Goal: Task Accomplishment & Management: Manage account settings

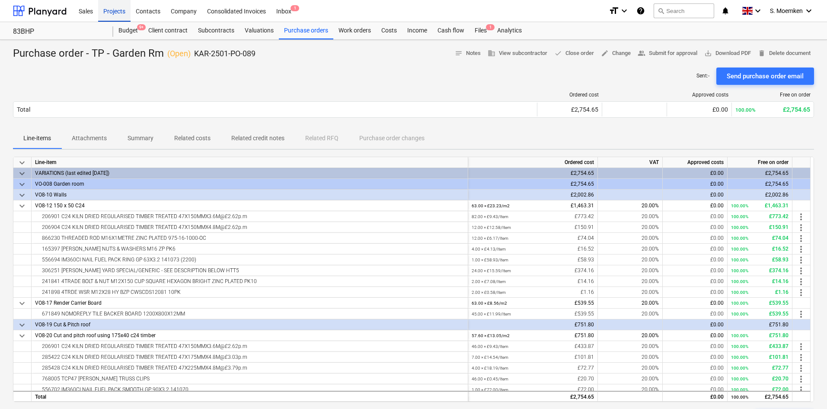
click at [113, 10] on div "Projects" at bounding box center [114, 11] width 32 height 22
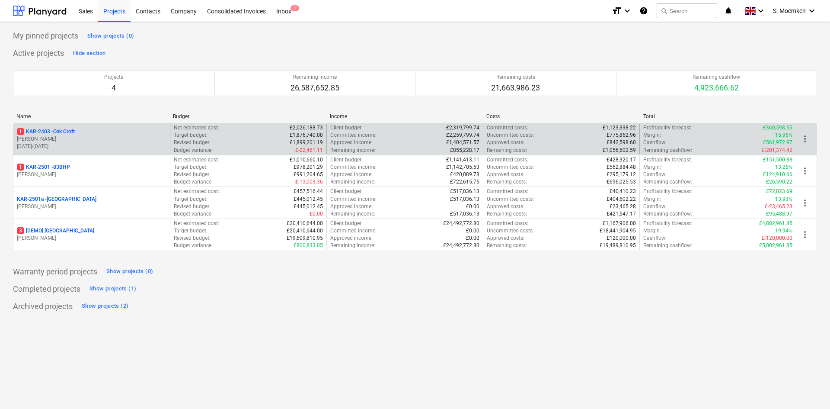
click at [83, 141] on p "[PERSON_NAME]" at bounding box center [92, 138] width 150 height 7
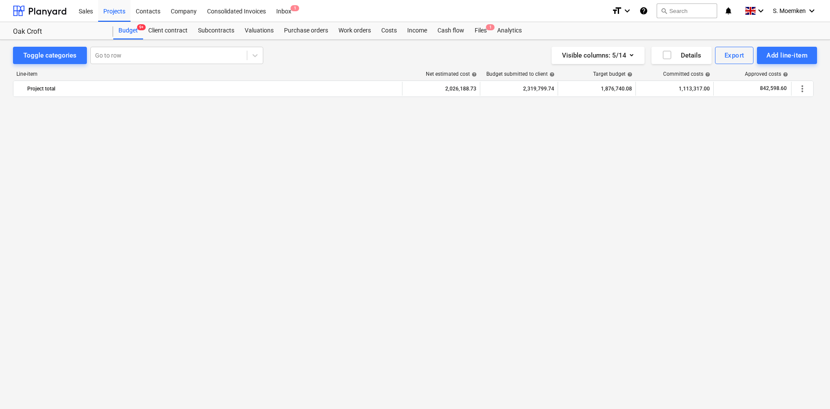
scroll to position [1241, 0]
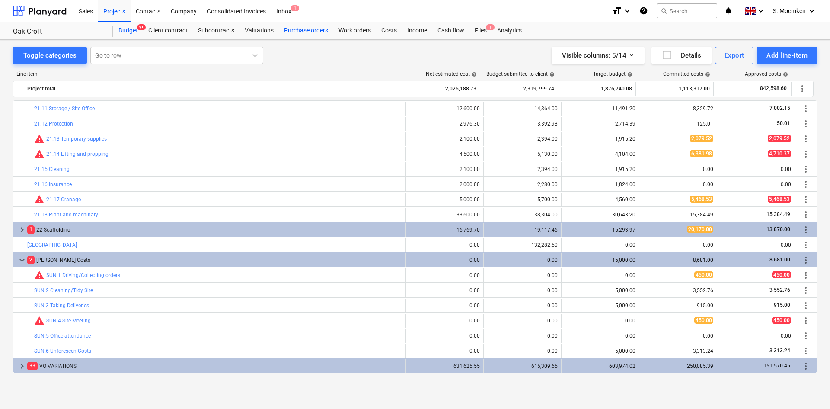
click at [297, 30] on div "Purchase orders" at bounding box center [306, 30] width 54 height 17
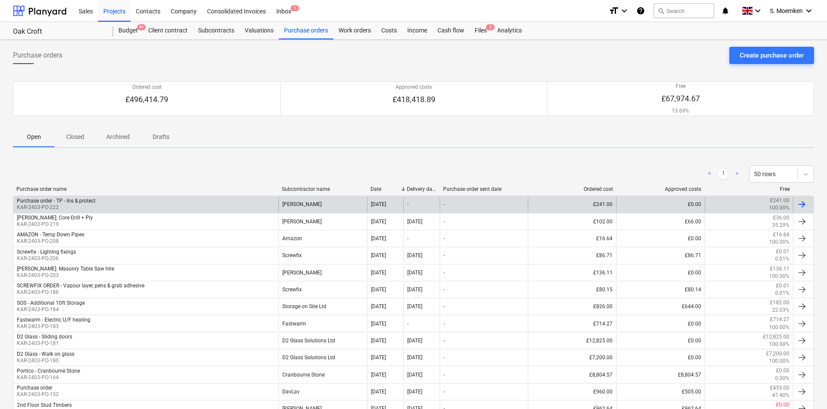
click at [131, 204] on div "Purchase order - TP - Ins & protect KAR-2403-PO-222" at bounding box center [145, 204] width 265 height 15
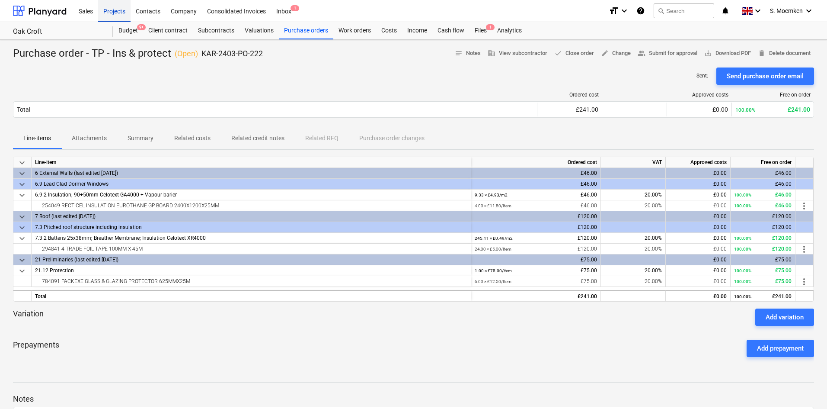
click at [113, 12] on div "Projects" at bounding box center [114, 11] width 32 height 22
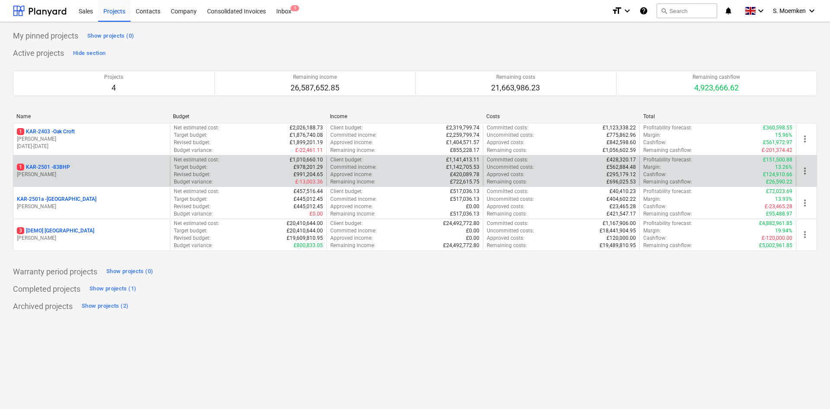
click at [60, 171] on p "1 KAR-2501 - 83BHP" at bounding box center [43, 166] width 53 height 7
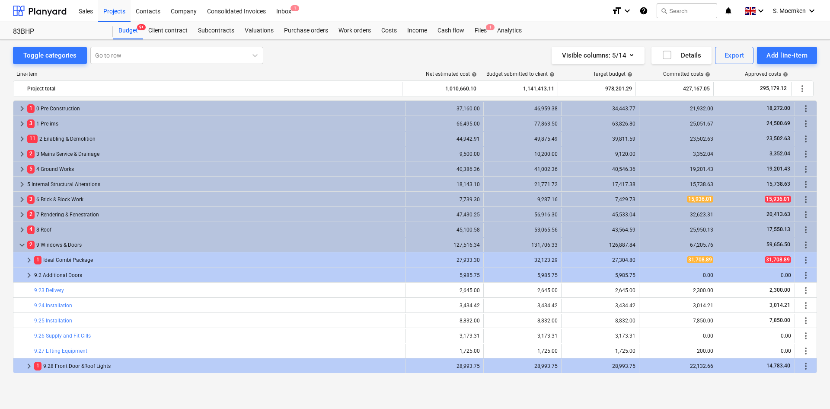
scroll to position [158, 0]
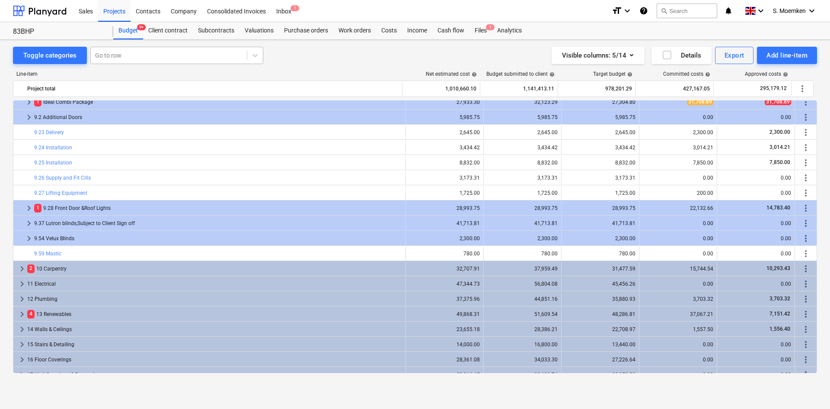
click at [125, 58] on div at bounding box center [168, 55] width 147 height 9
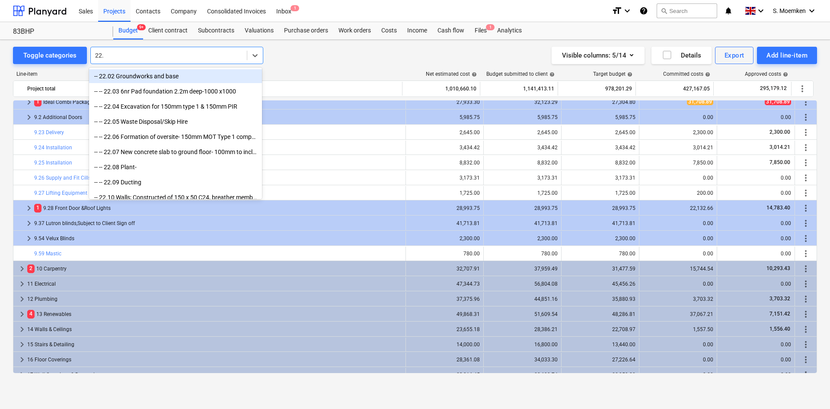
type input "22.1"
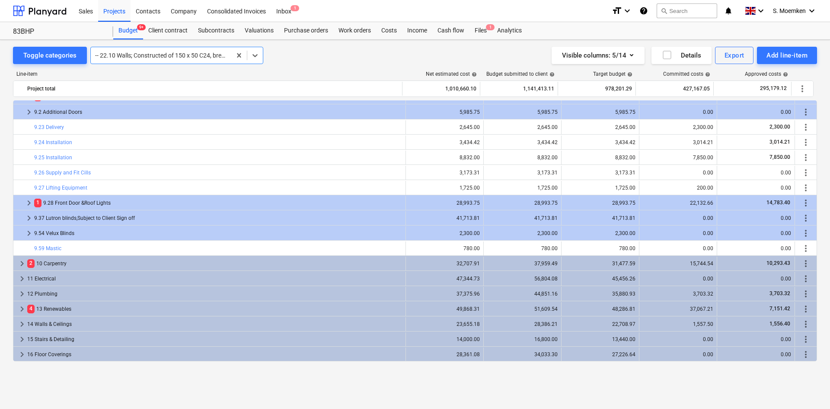
scroll to position [130, 0]
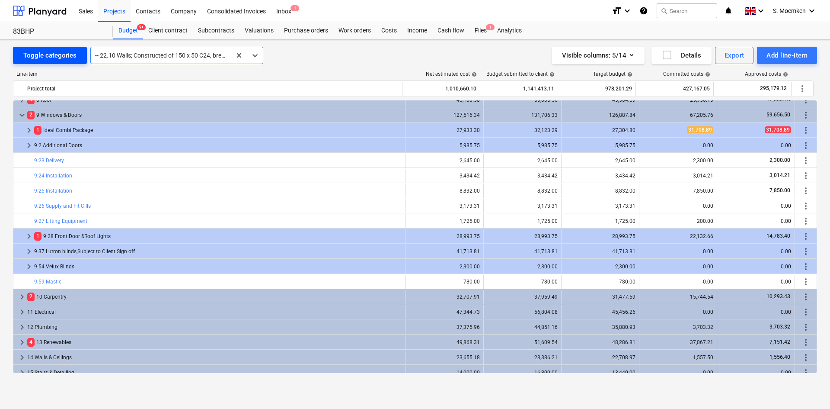
click at [78, 58] on button "Toggle categories" at bounding box center [50, 55] width 74 height 17
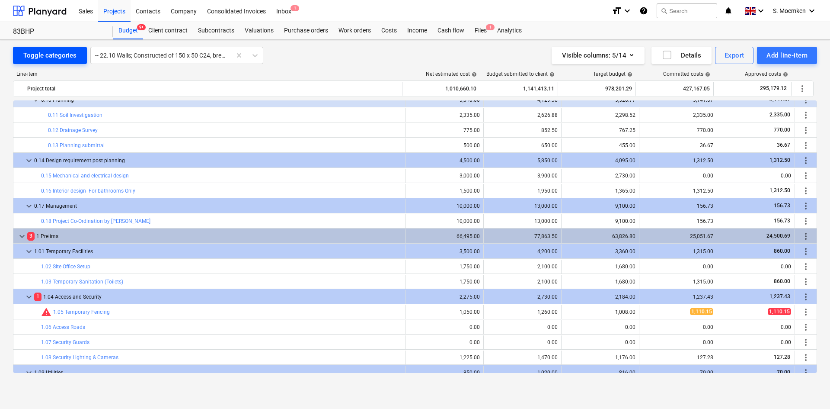
click at [72, 56] on div "Toggle categories" at bounding box center [49, 55] width 53 height 11
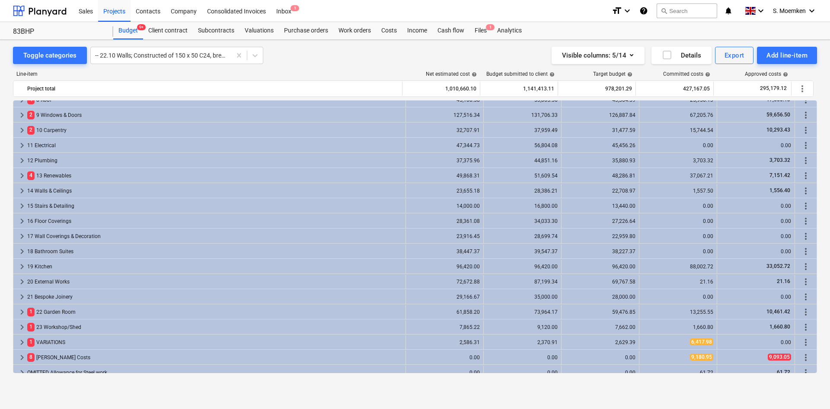
scroll to position [136, 0]
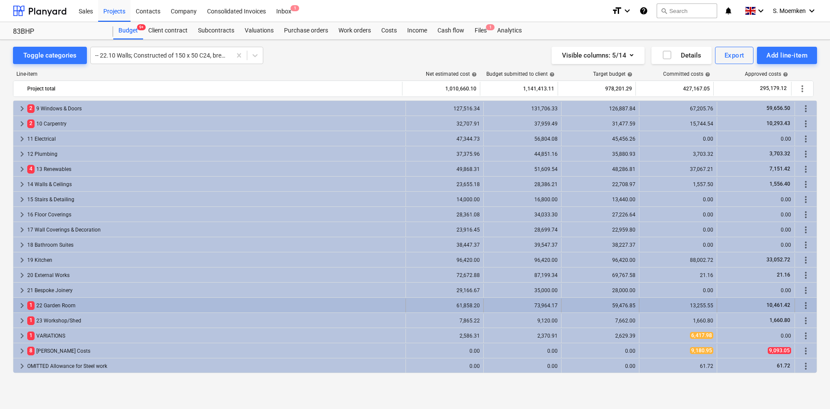
click at [23, 304] on span "keyboard_arrow_right" at bounding box center [22, 305] width 10 height 10
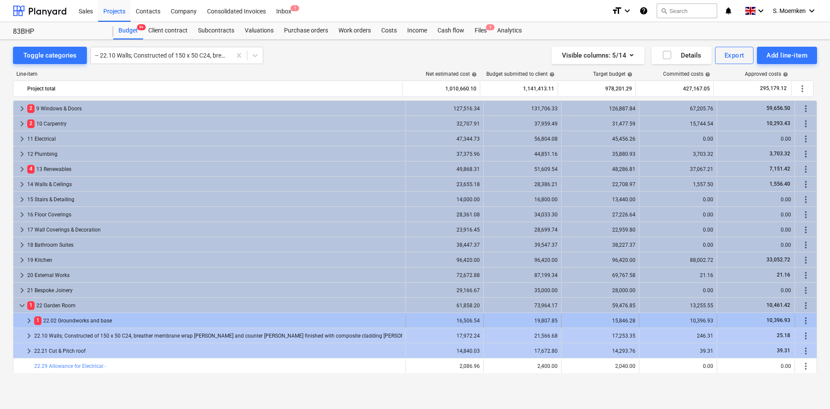
click at [29, 319] on span "keyboard_arrow_right" at bounding box center [29, 320] width 10 height 10
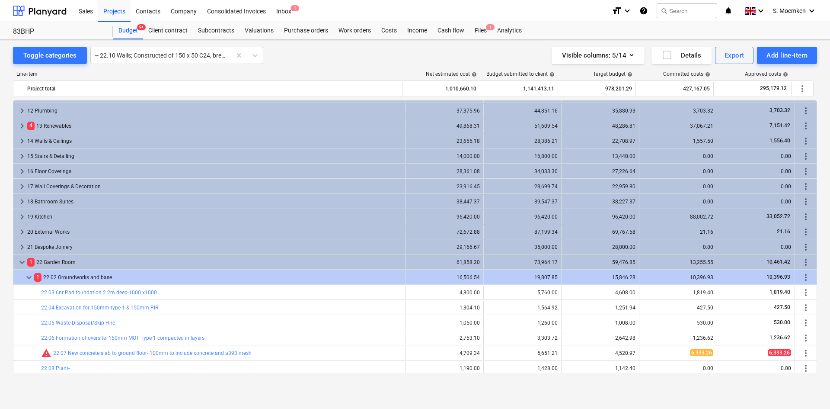
scroll to position [223, 0]
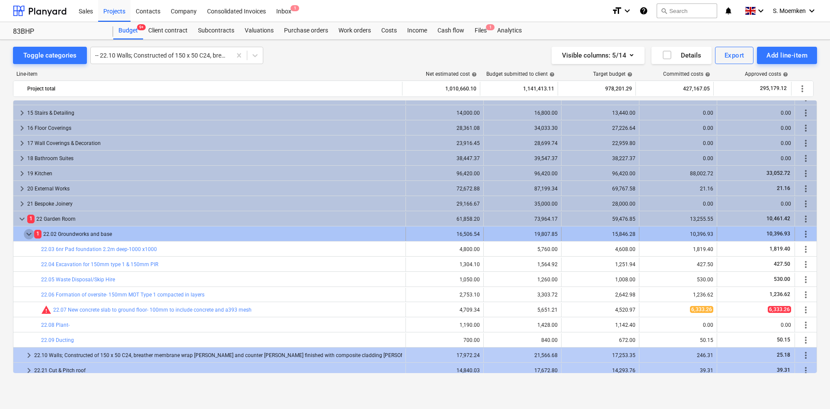
click at [27, 233] on span "keyboard_arrow_down" at bounding box center [29, 234] width 10 height 10
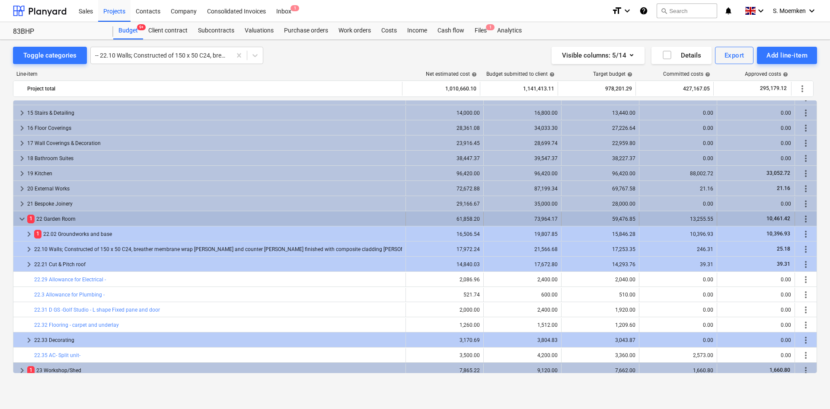
click at [21, 218] on span "keyboard_arrow_down" at bounding box center [22, 219] width 10 height 10
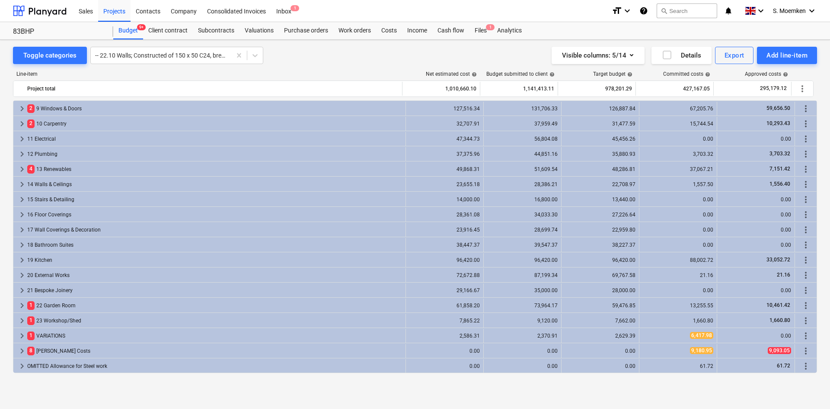
scroll to position [136, 0]
click at [177, 53] on div at bounding box center [161, 55] width 132 height 9
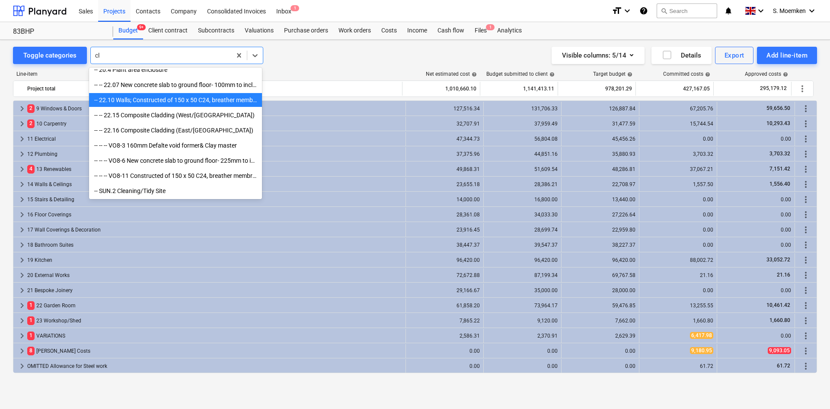
scroll to position [385, 0]
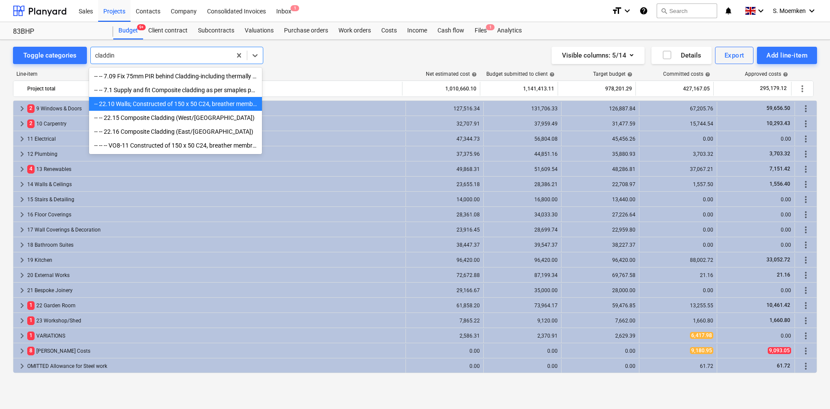
type input "cladding"
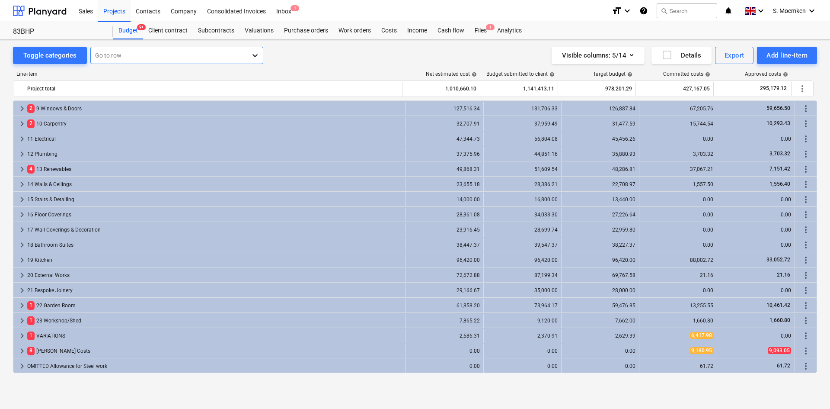
click at [256, 54] on icon at bounding box center [255, 55] width 9 height 9
click at [303, 51] on div "Toggle categories Go to row Visible columns : 5/14 Details Export Add line-item" at bounding box center [415, 55] width 804 height 17
click at [158, 53] on div at bounding box center [168, 55] width 147 height 9
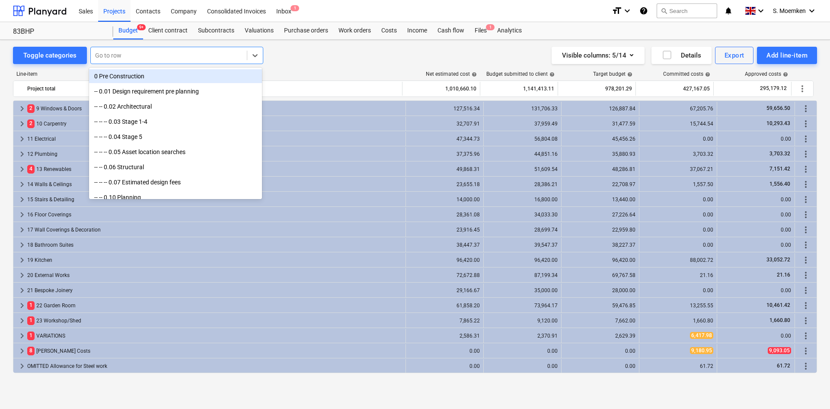
click at [327, 66] on div "Line-item Net estimated cost help Budget submitted to client help Target budget…" at bounding box center [415, 223] width 804 height 319
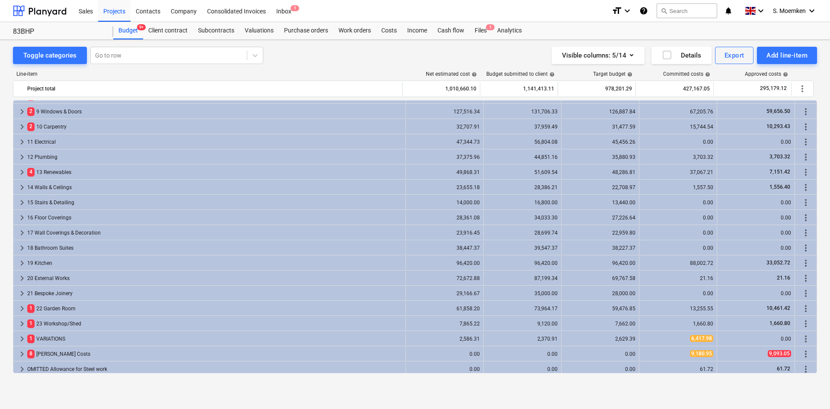
scroll to position [136, 0]
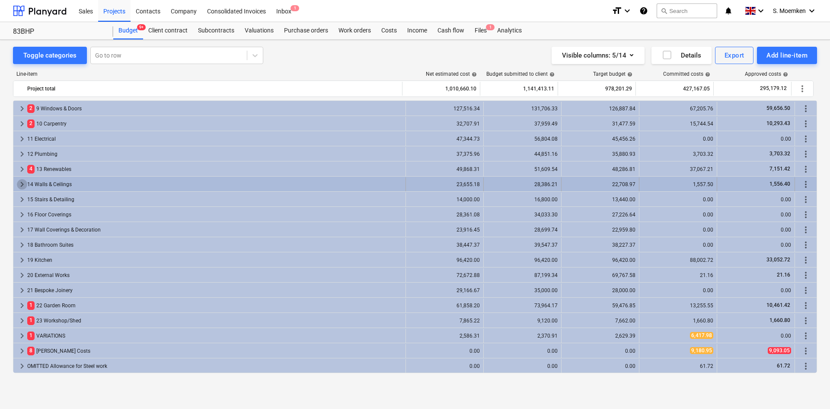
click at [20, 182] on span "keyboard_arrow_right" at bounding box center [22, 184] width 10 height 10
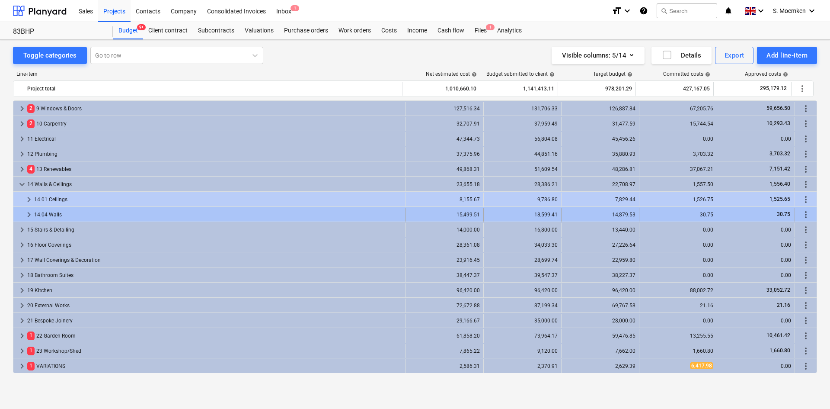
click at [29, 214] on span "keyboard_arrow_right" at bounding box center [29, 214] width 10 height 10
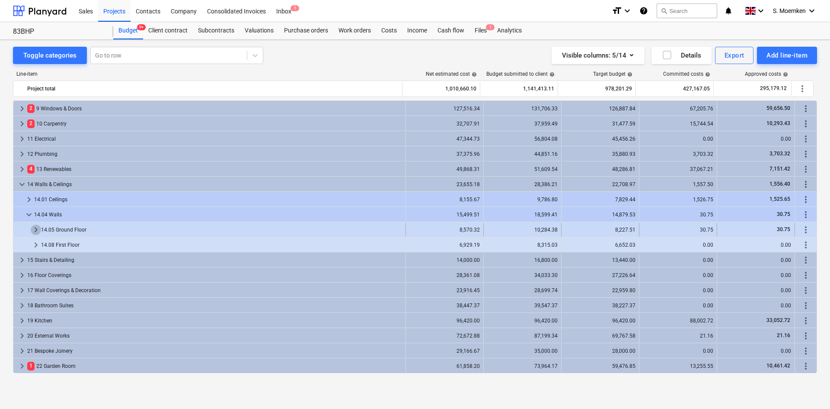
click at [35, 228] on span "keyboard_arrow_right" at bounding box center [36, 229] width 10 height 10
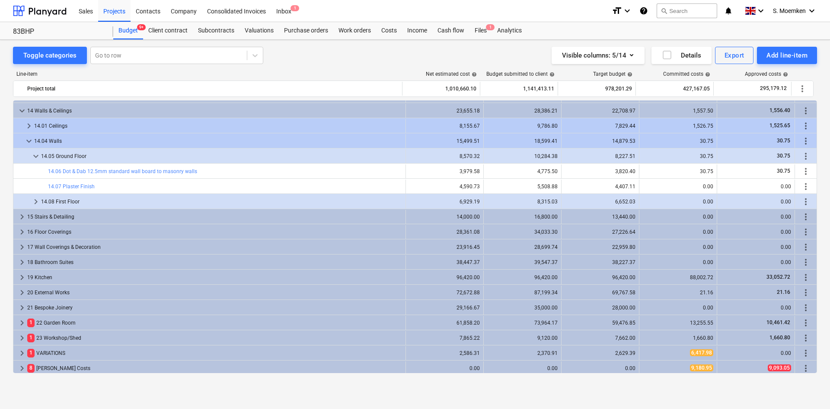
scroll to position [223, 0]
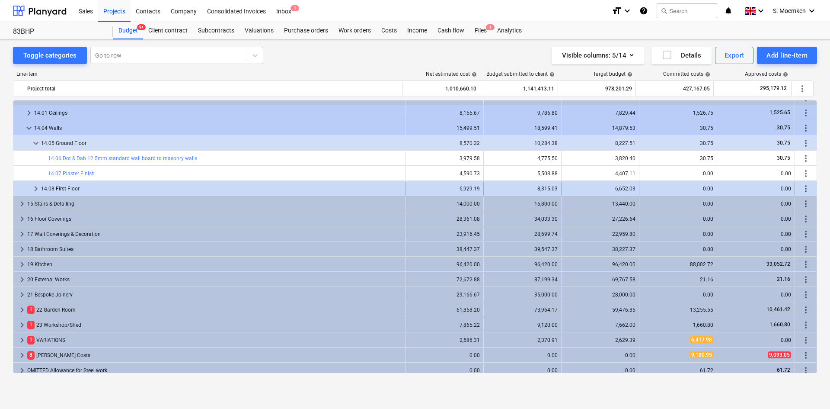
click at [35, 187] on span "keyboard_arrow_right" at bounding box center [36, 188] width 10 height 10
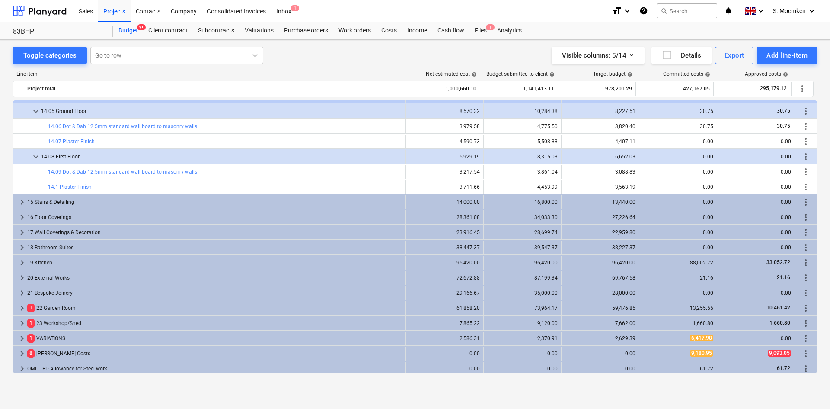
scroll to position [257, 0]
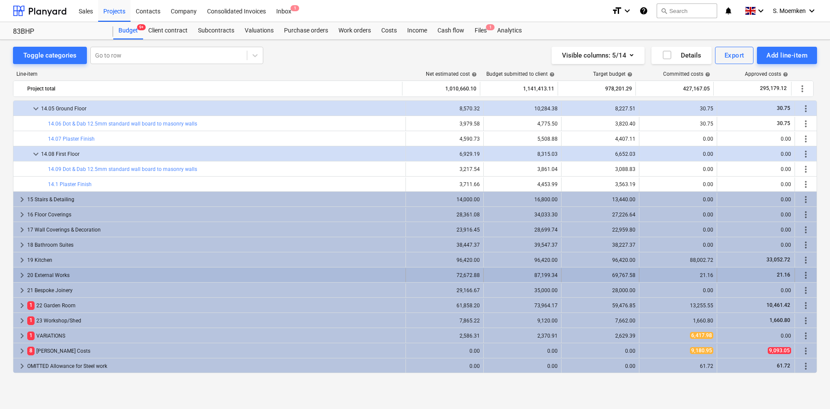
click at [23, 274] on span "keyboard_arrow_right" at bounding box center [22, 275] width 10 height 10
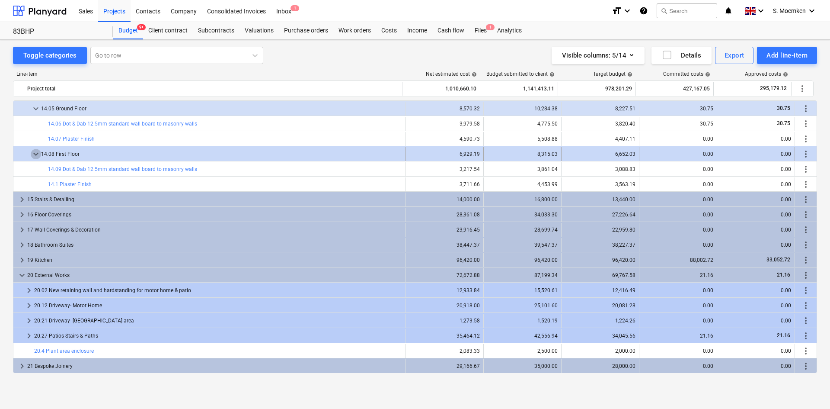
click at [37, 151] on span "keyboard_arrow_down" at bounding box center [36, 154] width 10 height 10
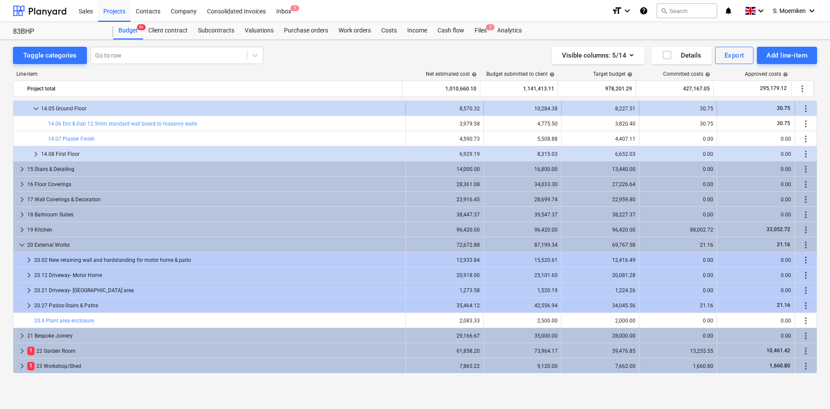
click at [35, 108] on span "keyboard_arrow_down" at bounding box center [36, 108] width 10 height 10
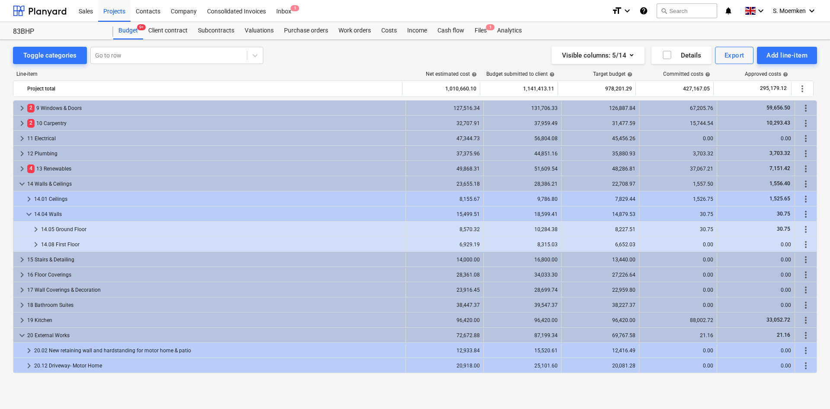
scroll to position [128, 0]
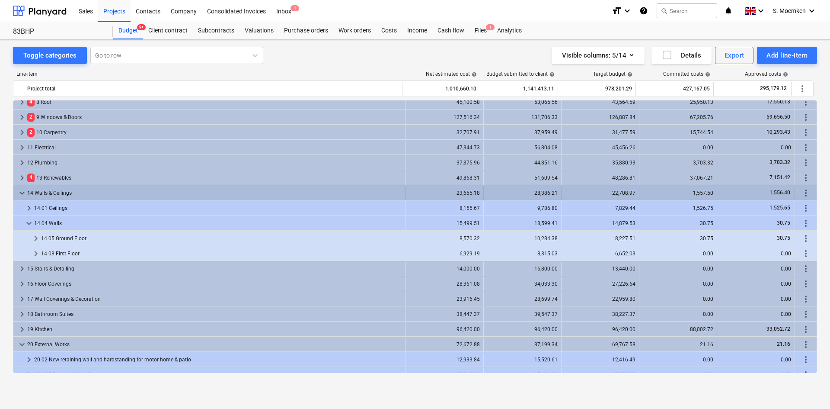
click at [23, 192] on span "keyboard_arrow_down" at bounding box center [22, 193] width 10 height 10
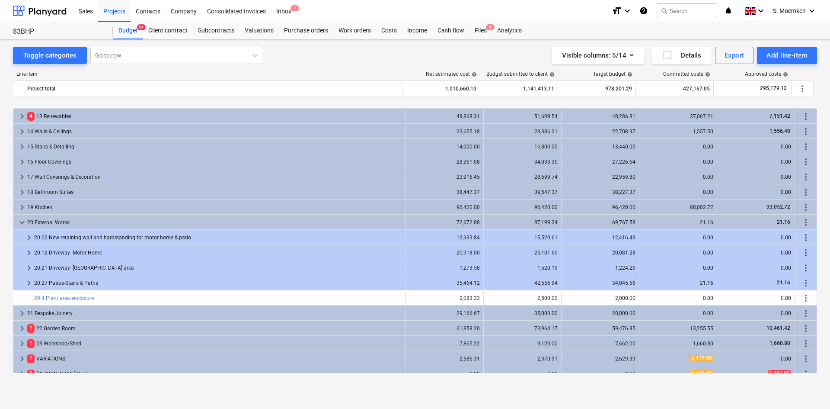
scroll to position [212, 0]
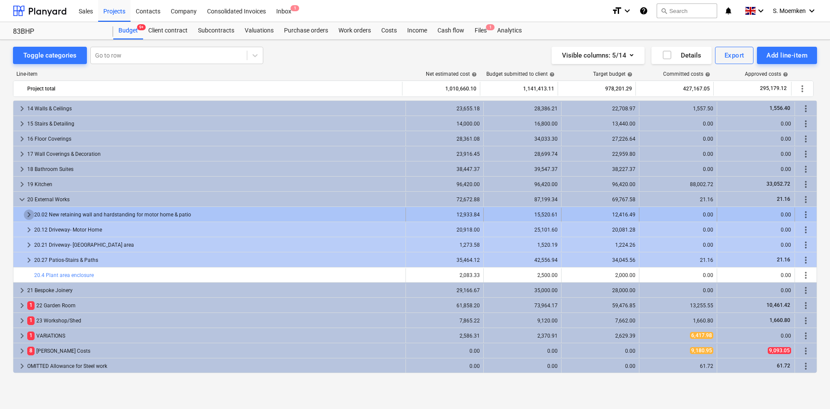
click at [26, 212] on span "keyboard_arrow_right" at bounding box center [29, 214] width 10 height 10
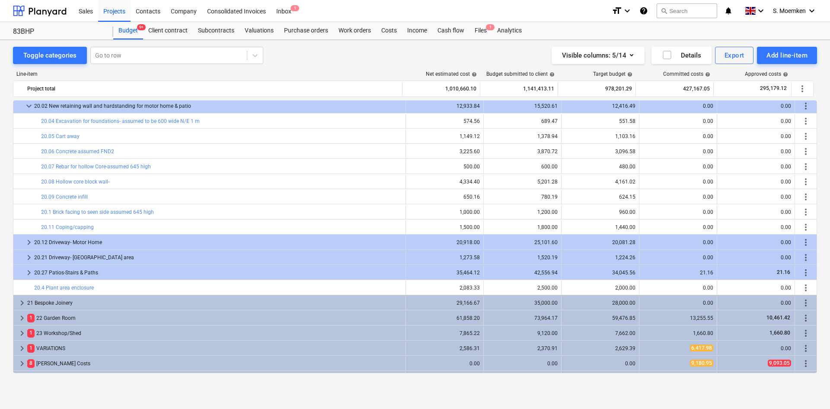
scroll to position [333, 0]
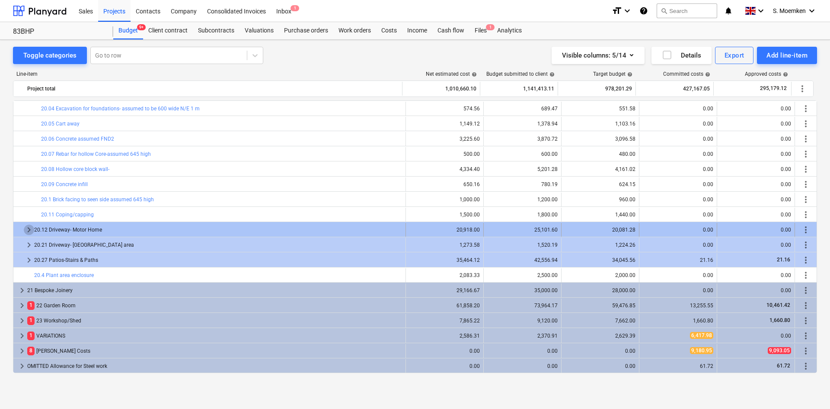
click at [27, 227] on span "keyboard_arrow_right" at bounding box center [29, 229] width 10 height 10
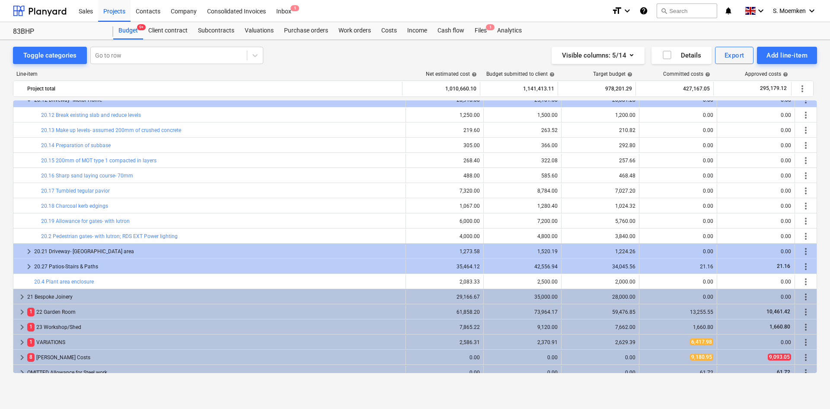
scroll to position [469, 0]
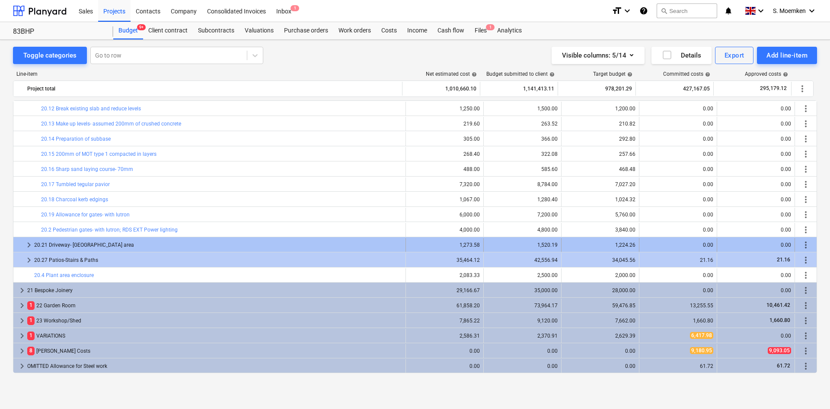
click at [29, 245] on span "keyboard_arrow_right" at bounding box center [29, 245] width 10 height 10
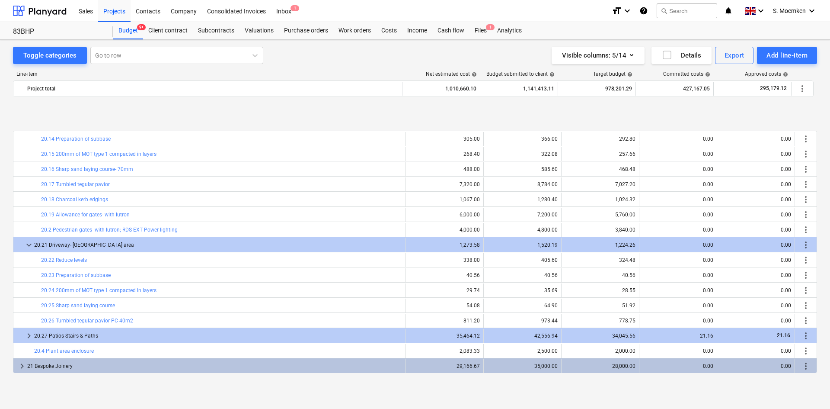
scroll to position [545, 0]
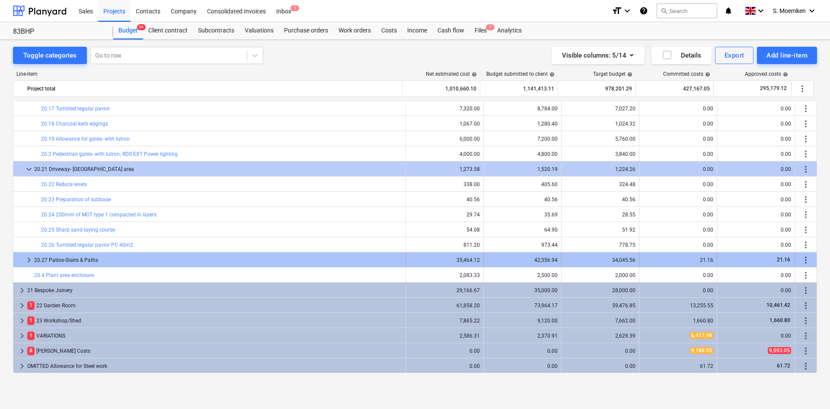
click at [29, 262] on span "keyboard_arrow_right" at bounding box center [29, 260] width 10 height 10
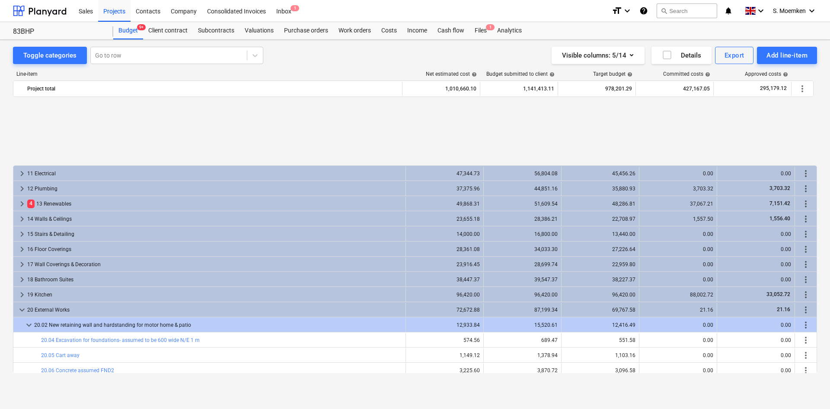
scroll to position [188, 0]
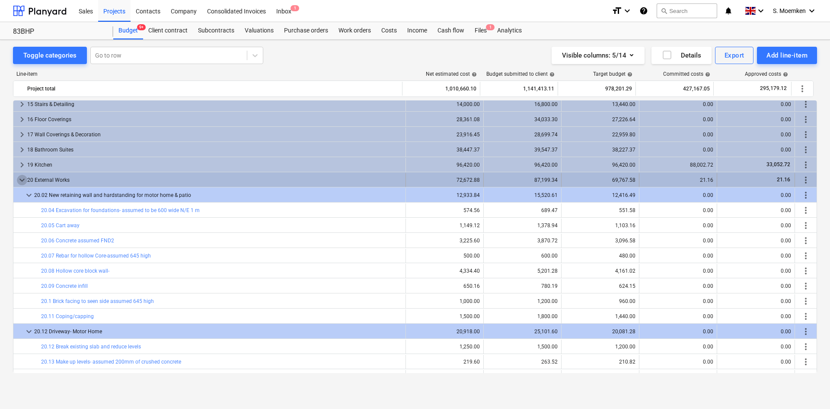
click at [20, 179] on span "keyboard_arrow_down" at bounding box center [22, 180] width 10 height 10
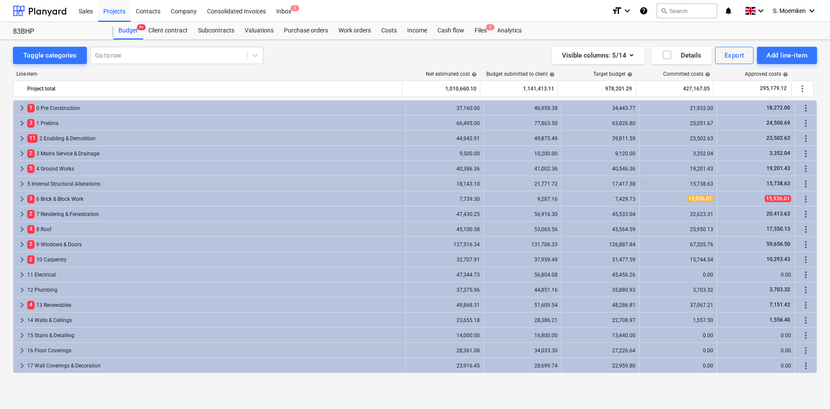
scroll to position [0, 0]
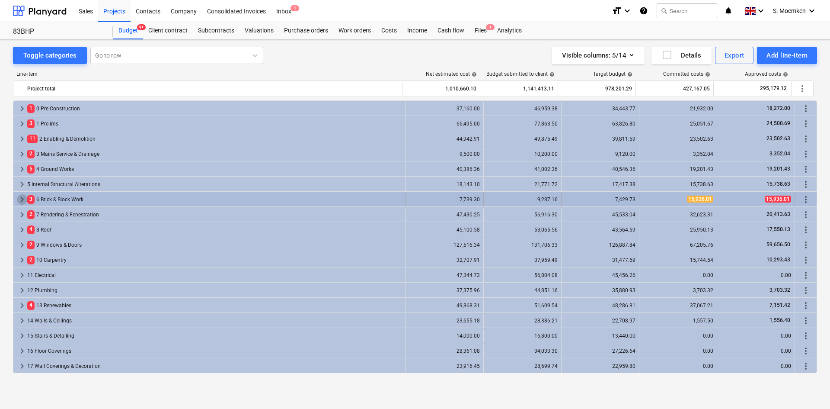
click at [19, 197] on span "keyboard_arrow_right" at bounding box center [22, 199] width 10 height 10
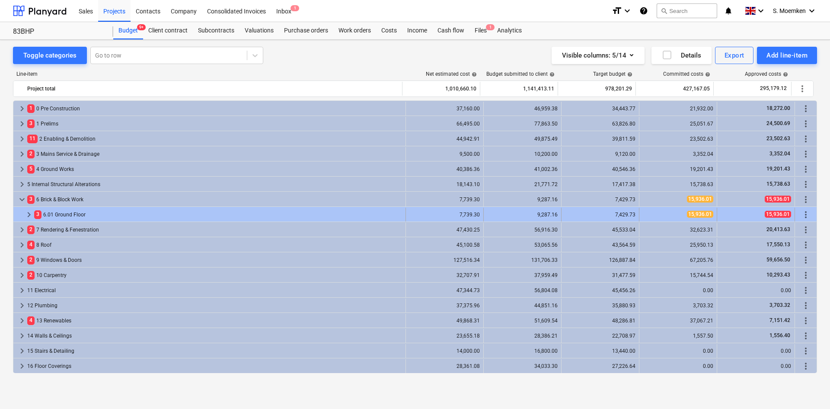
click at [30, 212] on span "keyboard_arrow_right" at bounding box center [29, 214] width 10 height 10
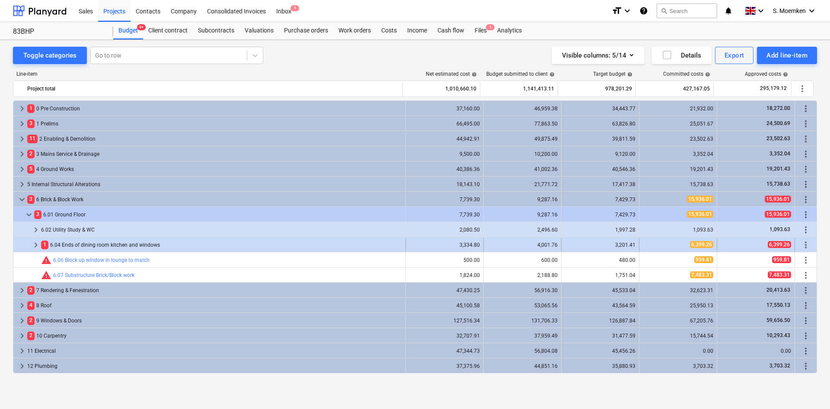
click at [36, 243] on span "keyboard_arrow_right" at bounding box center [36, 245] width 10 height 10
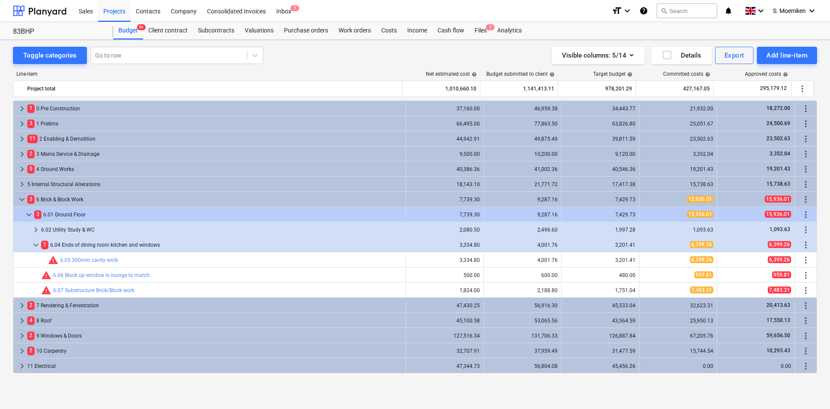
click at [36, 243] on span "keyboard_arrow_down" at bounding box center [36, 245] width 10 height 10
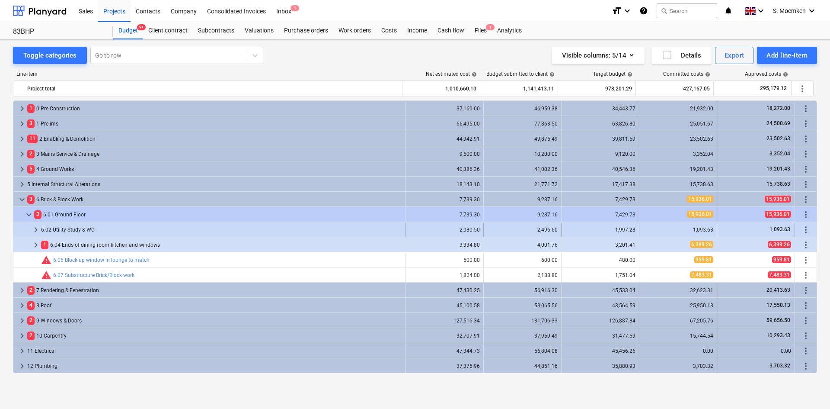
click at [36, 231] on span "keyboard_arrow_right" at bounding box center [36, 229] width 10 height 10
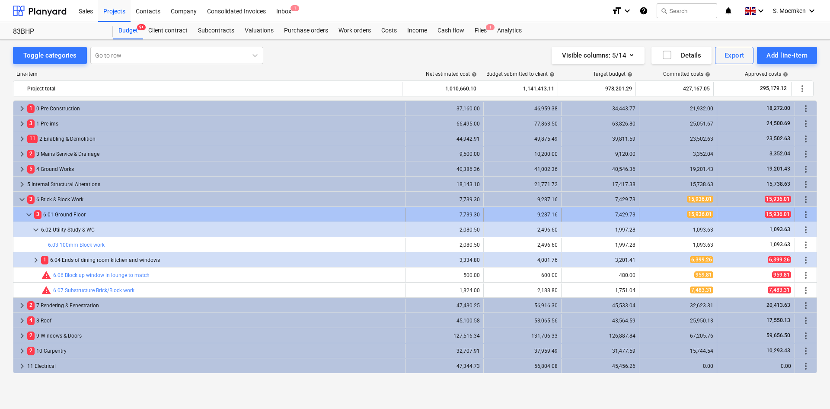
click at [28, 215] on span "keyboard_arrow_down" at bounding box center [29, 214] width 10 height 10
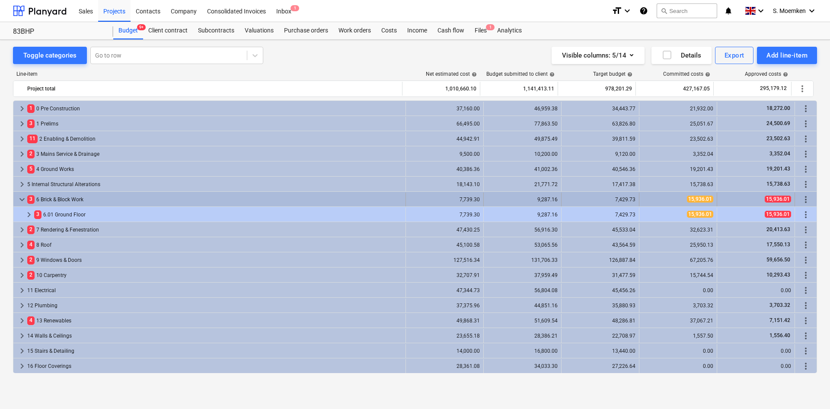
click at [22, 198] on span "keyboard_arrow_down" at bounding box center [22, 199] width 10 height 10
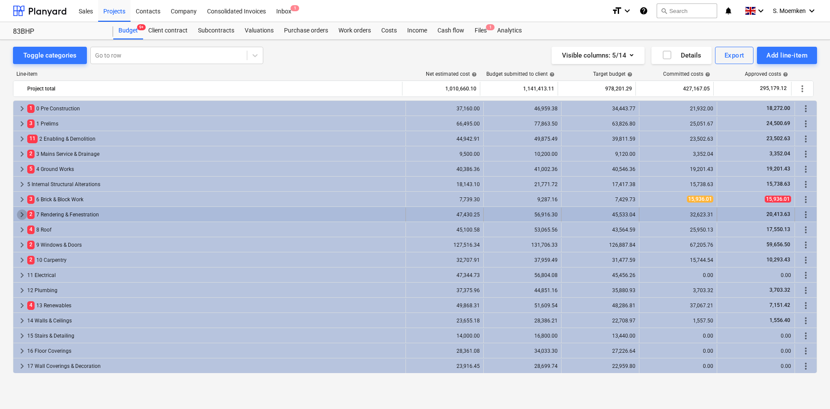
click at [22, 211] on span "keyboard_arrow_right" at bounding box center [22, 214] width 10 height 10
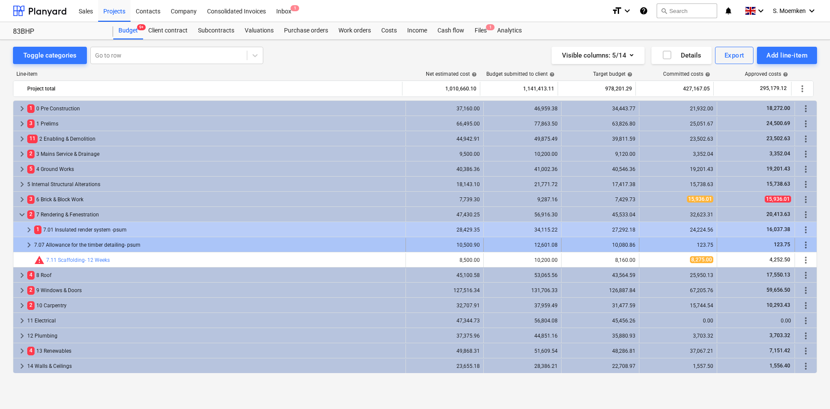
click at [27, 245] on span "keyboard_arrow_right" at bounding box center [29, 245] width 10 height 10
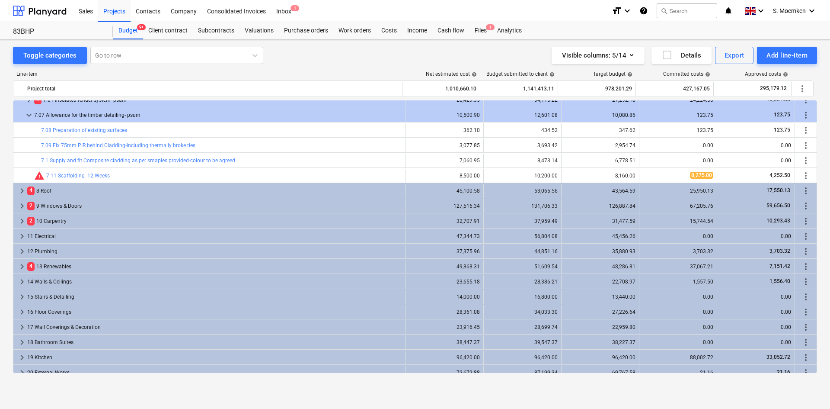
scroll to position [86, 0]
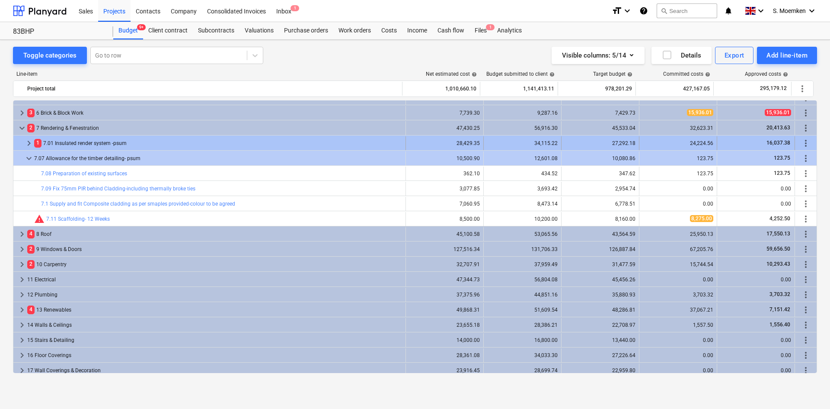
click at [29, 142] on span "keyboard_arrow_right" at bounding box center [29, 143] width 10 height 10
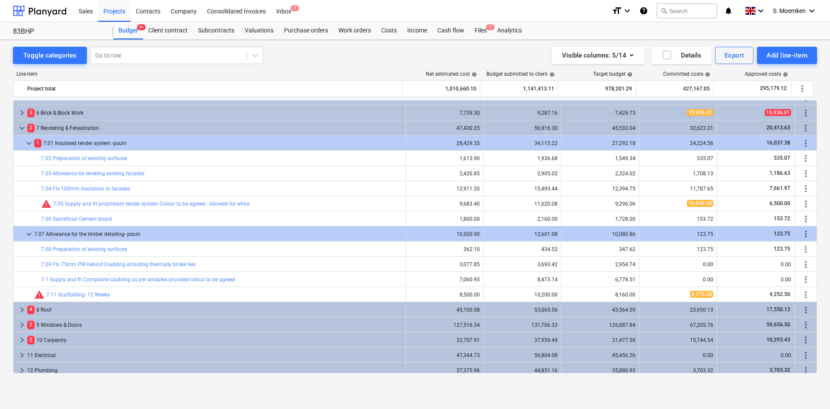
scroll to position [130, 0]
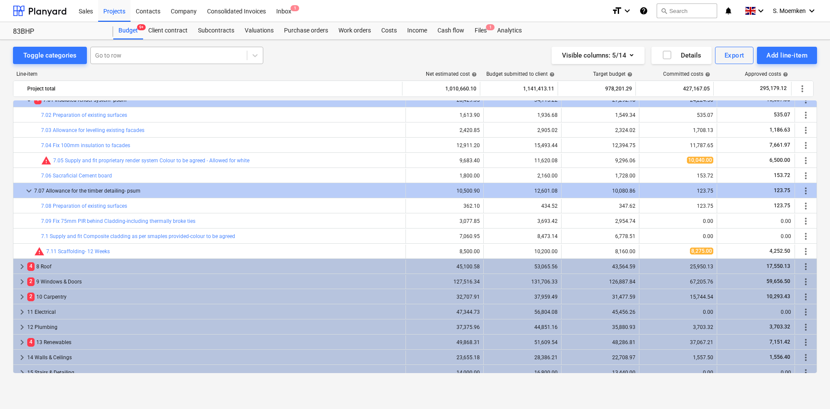
click at [135, 56] on div at bounding box center [168, 55] width 147 height 9
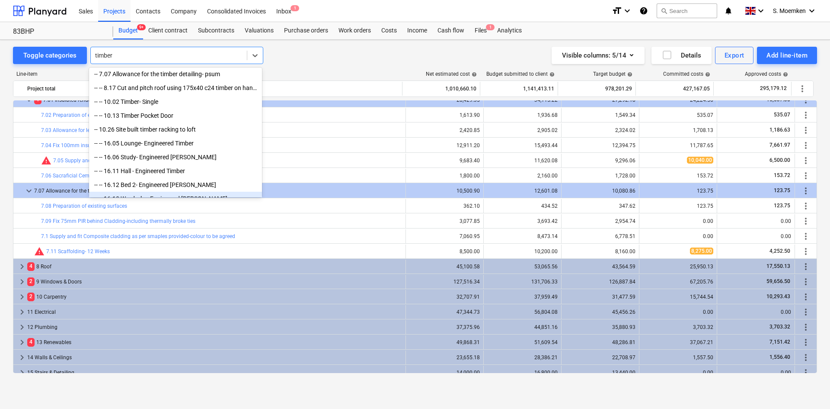
scroll to position [0, 0]
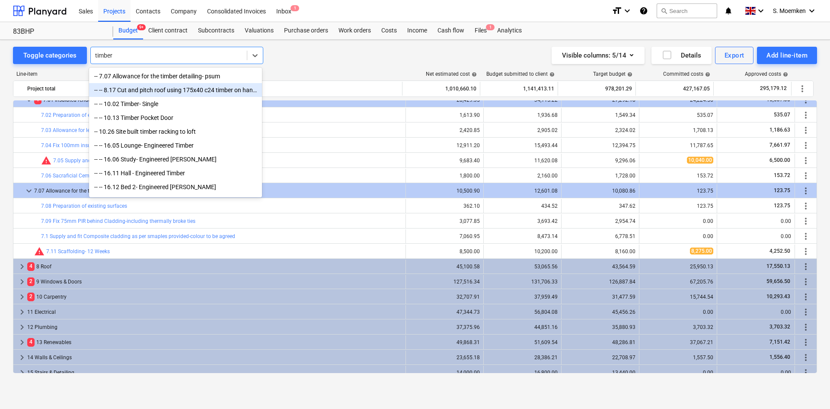
type input "timber"
click at [315, 65] on div "Line-item Net estimated cost help Budget submitted to client help Target budget…" at bounding box center [415, 223] width 804 height 319
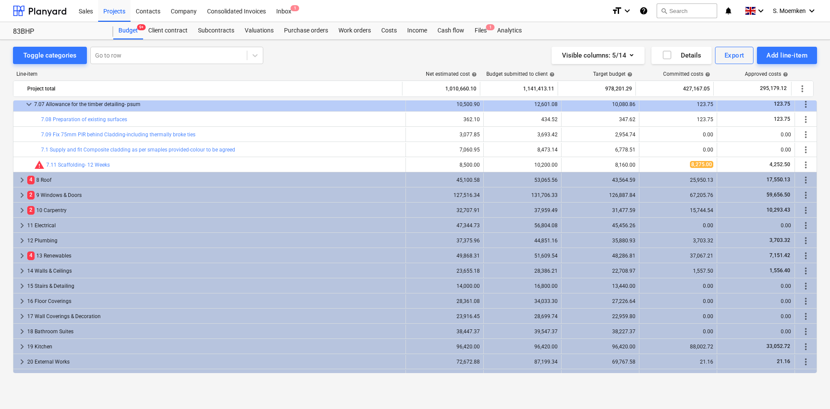
scroll to position [259, 0]
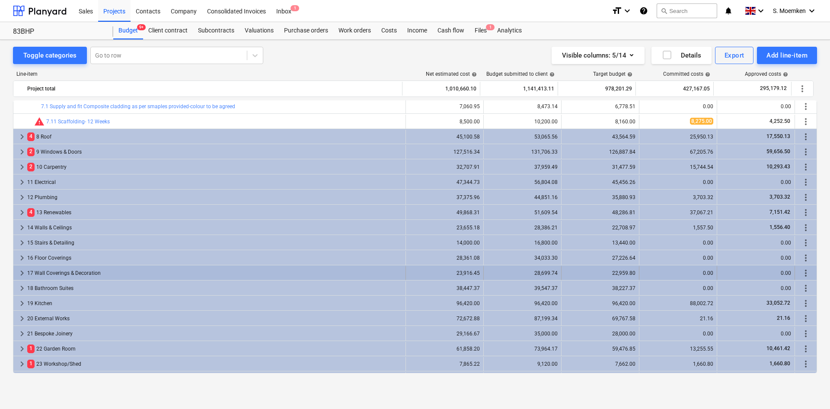
click at [22, 272] on span "keyboard_arrow_right" at bounding box center [22, 273] width 10 height 10
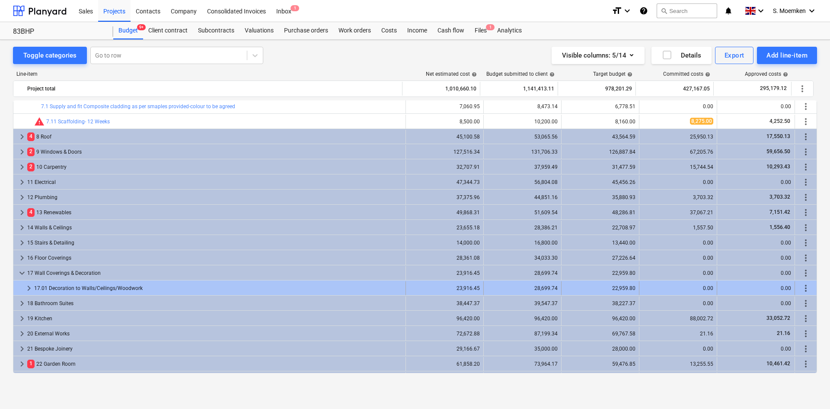
click at [28, 285] on span "keyboard_arrow_right" at bounding box center [29, 288] width 10 height 10
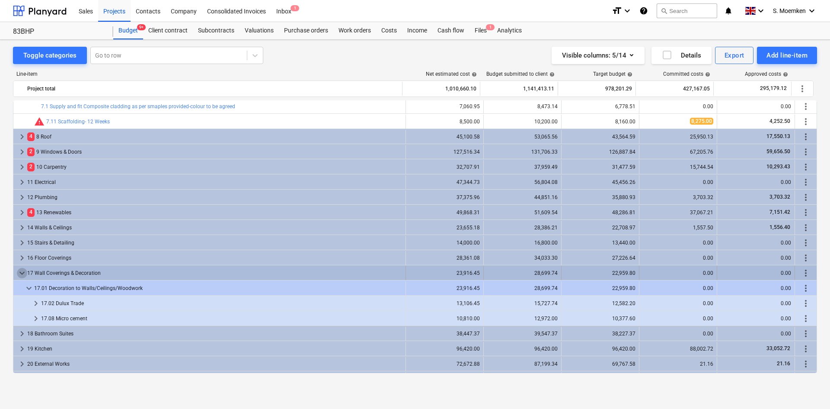
click at [19, 272] on span "keyboard_arrow_down" at bounding box center [22, 273] width 10 height 10
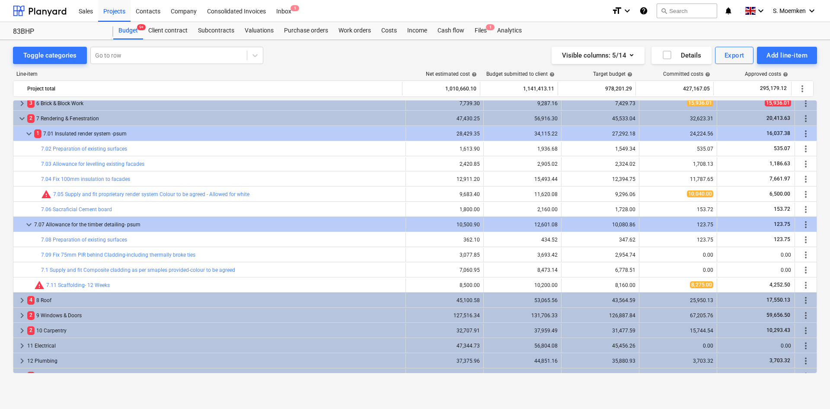
scroll to position [86, 0]
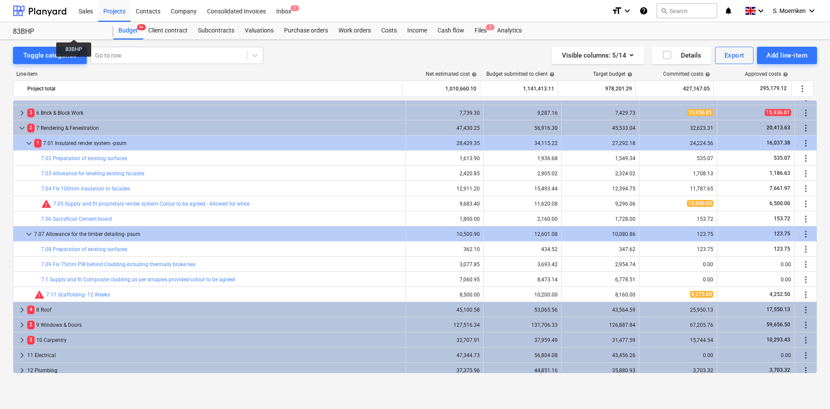
click at [74, 32] on div "83BHP" at bounding box center [58, 31] width 90 height 9
click at [51, 57] on div "Toggle categories" at bounding box center [49, 55] width 53 height 11
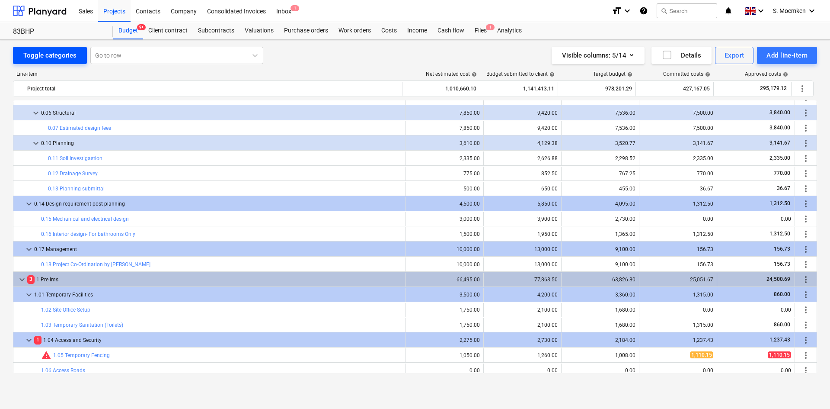
click at [67, 52] on div "Toggle categories" at bounding box center [49, 55] width 53 height 11
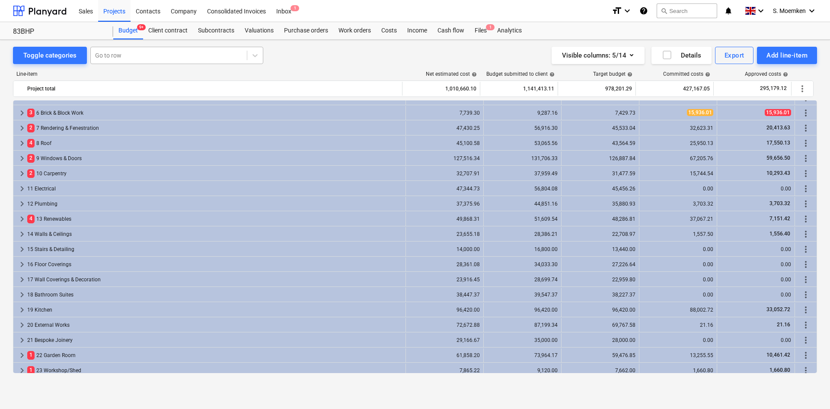
click at [140, 52] on div at bounding box center [168, 55] width 147 height 9
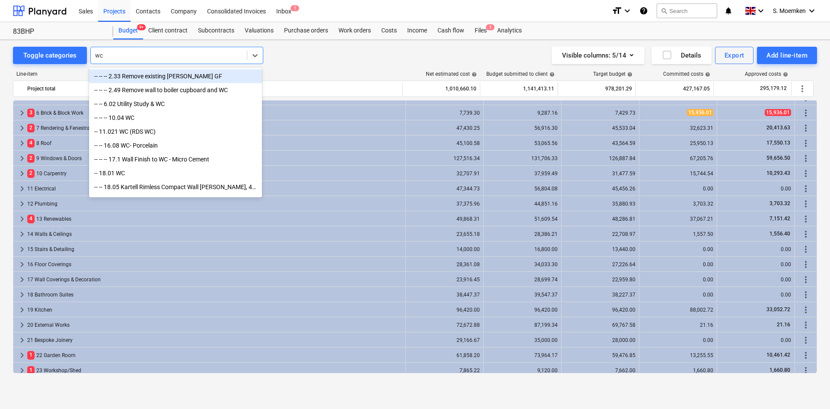
type input "w"
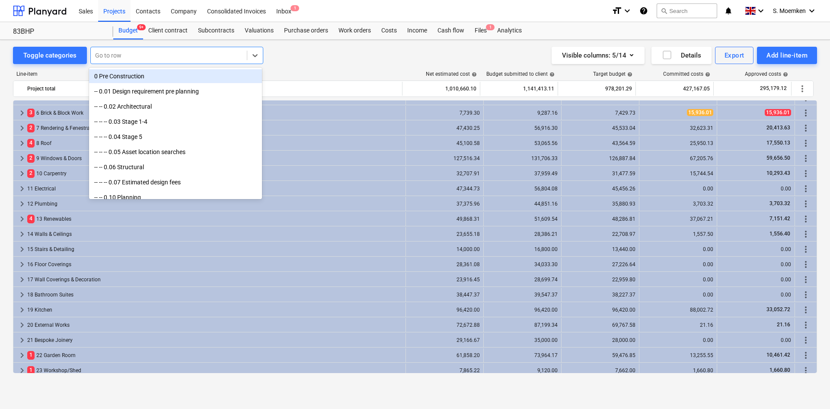
click at [283, 57] on div "Toggle categories option 0 Pre Construction focused, 1 of 788. 788 results avai…" at bounding box center [415, 55] width 804 height 17
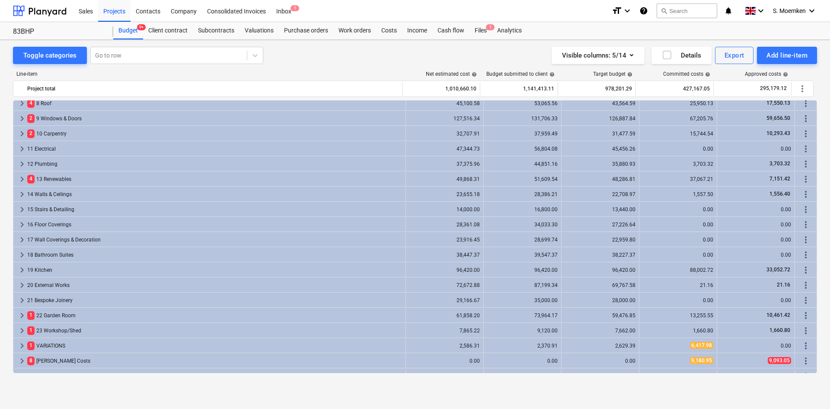
scroll to position [136, 0]
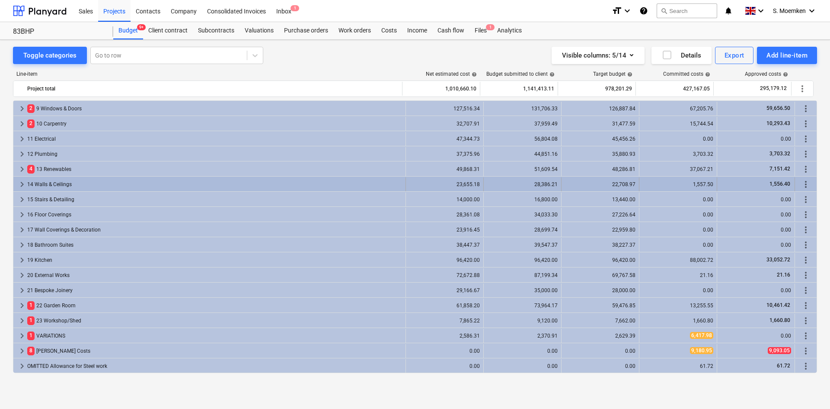
click at [23, 186] on span "keyboard_arrow_right" at bounding box center [22, 184] width 10 height 10
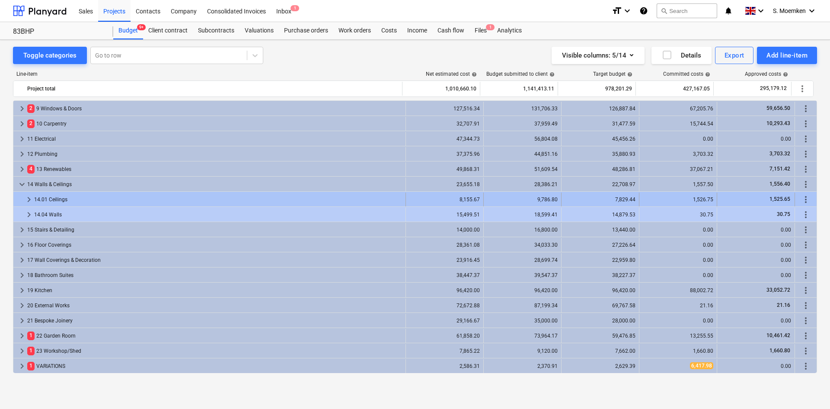
click at [29, 200] on span "keyboard_arrow_right" at bounding box center [29, 199] width 10 height 10
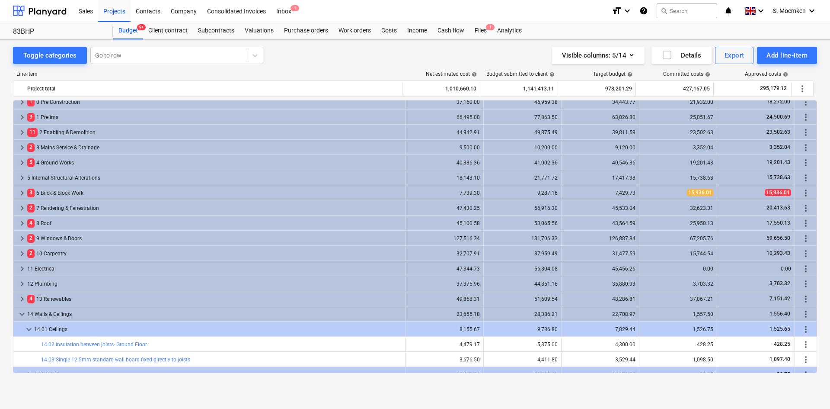
scroll to position [0, 0]
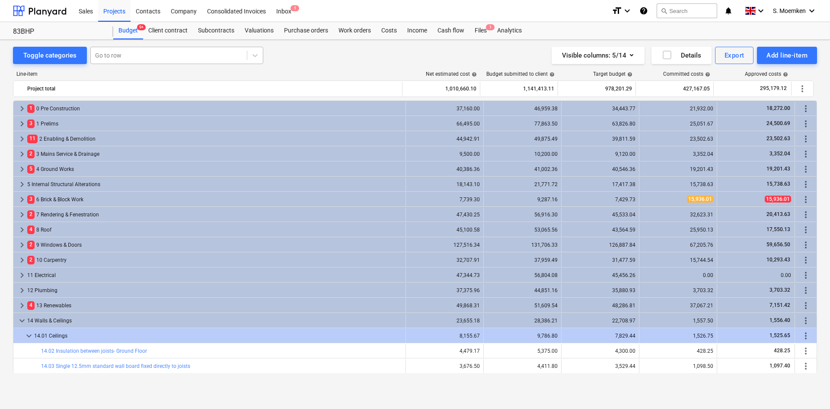
click at [133, 54] on div at bounding box center [168, 55] width 147 height 9
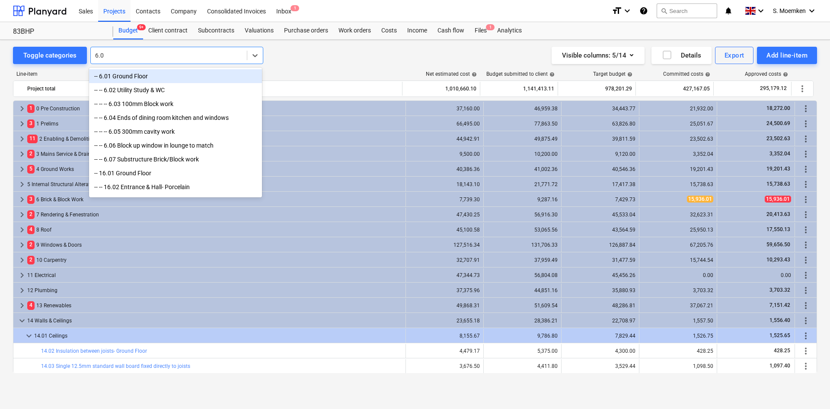
type input "6.03"
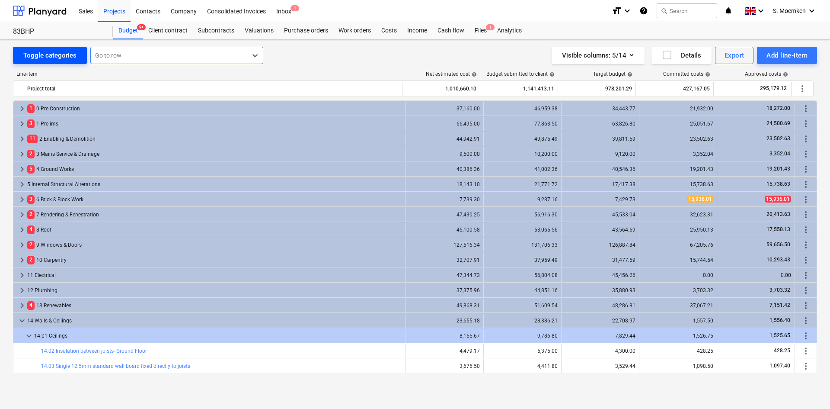
drag, startPoint x: 152, startPoint y: 61, endPoint x: 81, endPoint y: 62, distance: 71.4
click at [81, 62] on div "Toggle categories Select is focused ,type to refine list, press Down to open th…" at bounding box center [138, 55] width 250 height 17
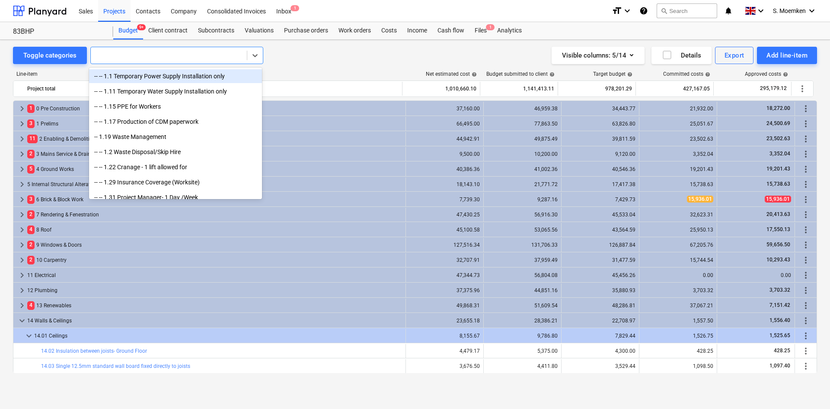
type input "w"
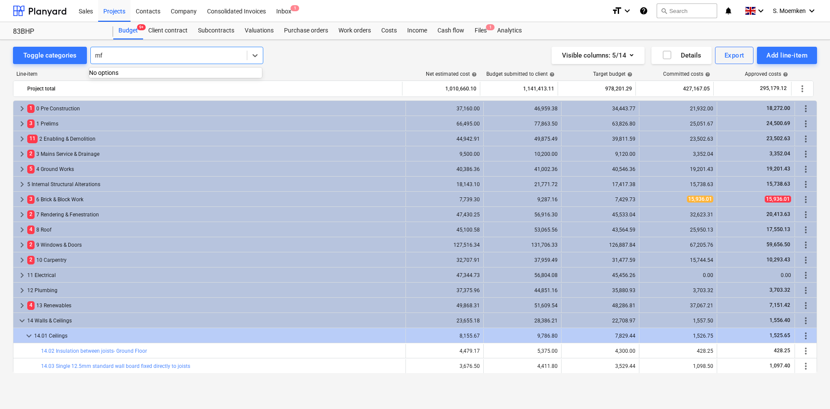
type input "m"
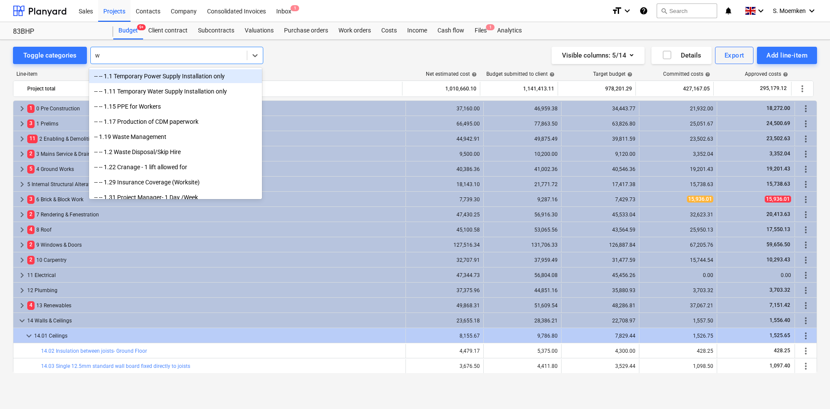
type input "wc"
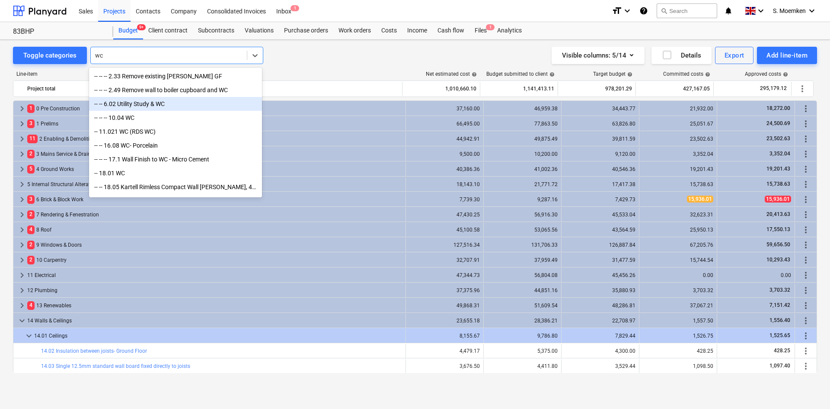
click at [121, 104] on div "-- -- 6.02 Utility Study & WC" at bounding box center [175, 104] width 173 height 14
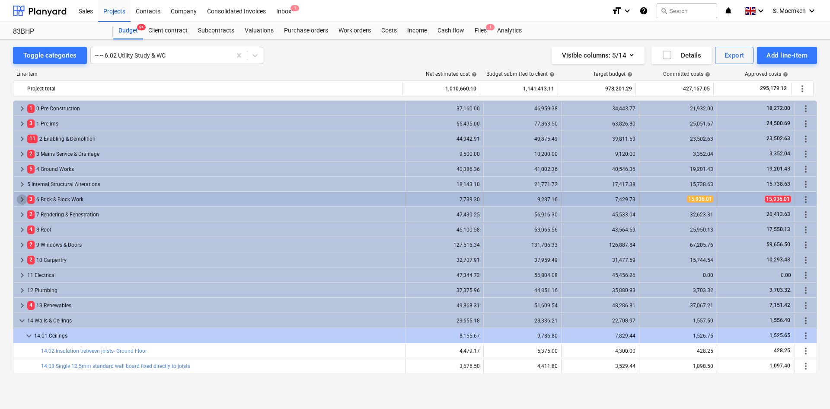
click at [21, 198] on span "keyboard_arrow_right" at bounding box center [22, 199] width 10 height 10
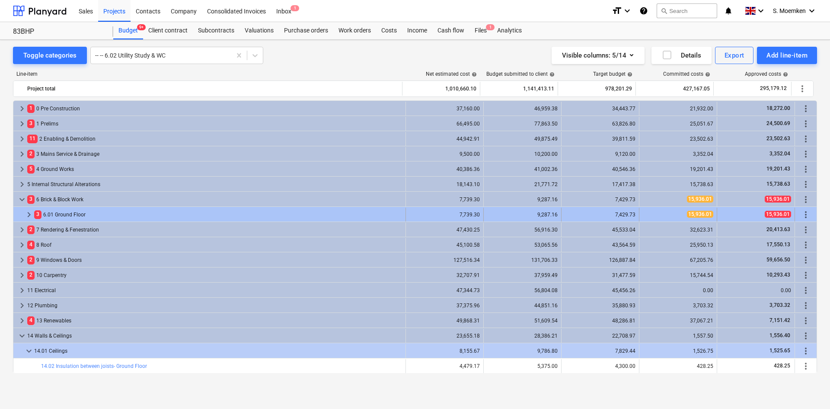
click at [28, 213] on span "keyboard_arrow_right" at bounding box center [29, 214] width 10 height 10
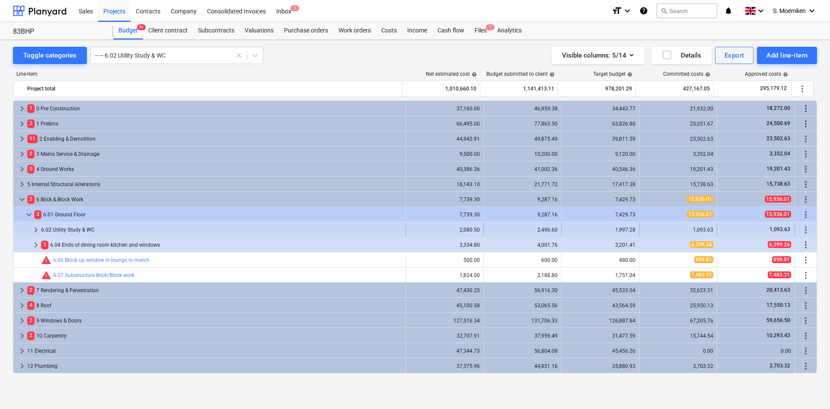
click at [36, 230] on span "keyboard_arrow_right" at bounding box center [36, 229] width 10 height 10
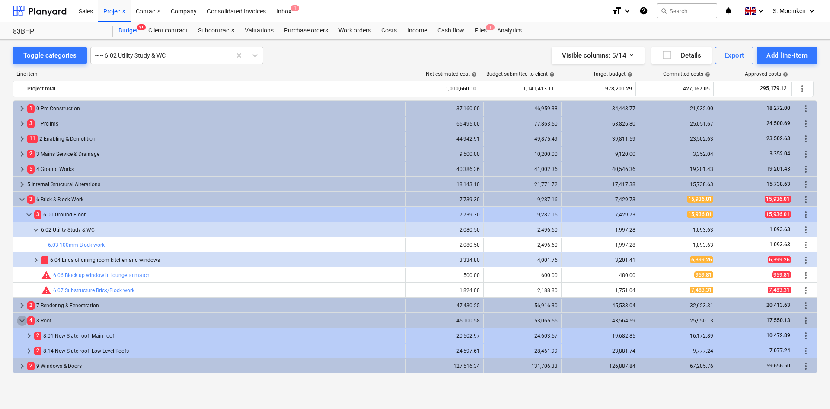
click at [21, 320] on span "keyboard_arrow_down" at bounding box center [22, 320] width 10 height 10
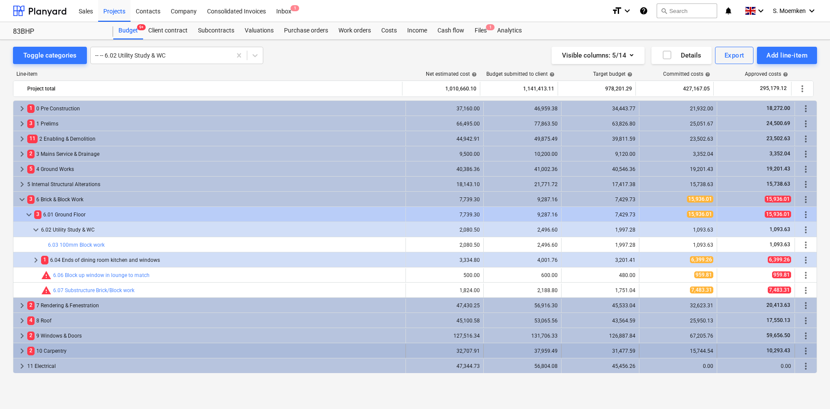
click at [21, 347] on span "keyboard_arrow_right" at bounding box center [22, 351] width 10 height 10
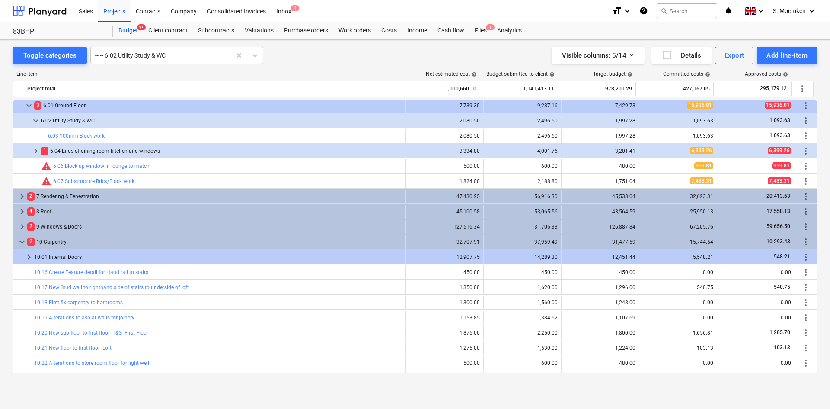
scroll to position [86, 0]
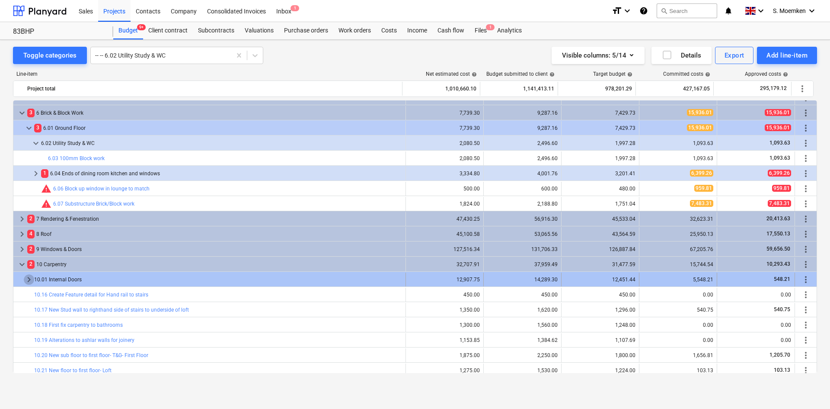
click at [29, 278] on span "keyboard_arrow_right" at bounding box center [29, 279] width 10 height 10
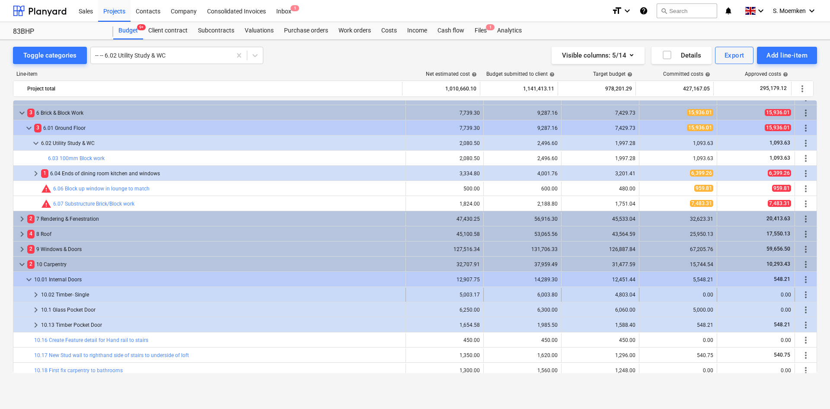
click at [34, 292] on span "keyboard_arrow_right" at bounding box center [36, 294] width 10 height 10
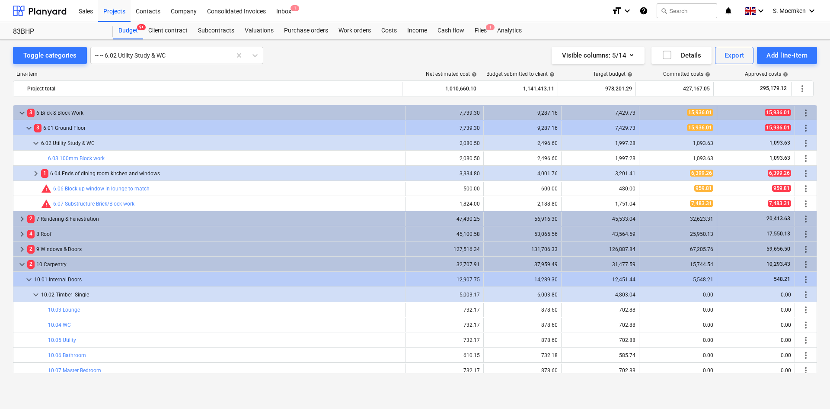
scroll to position [130, 0]
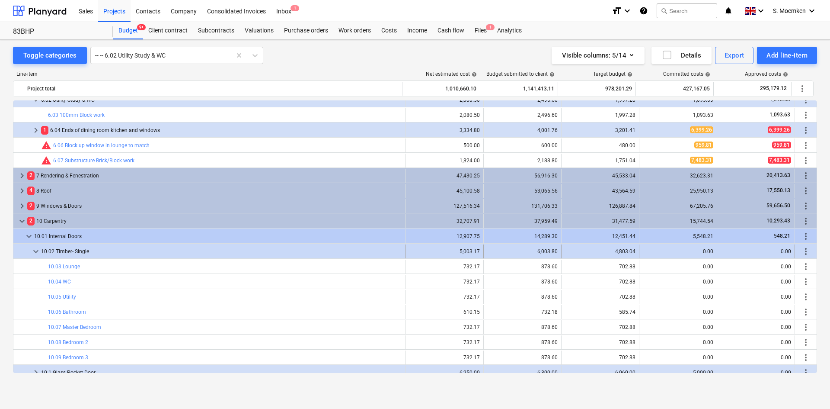
click at [37, 253] on span "keyboard_arrow_down" at bounding box center [36, 251] width 10 height 10
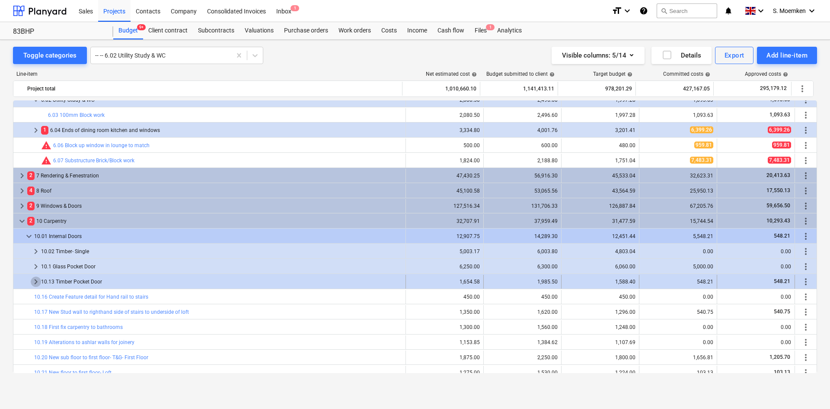
click at [38, 280] on span "keyboard_arrow_right" at bounding box center [36, 281] width 10 height 10
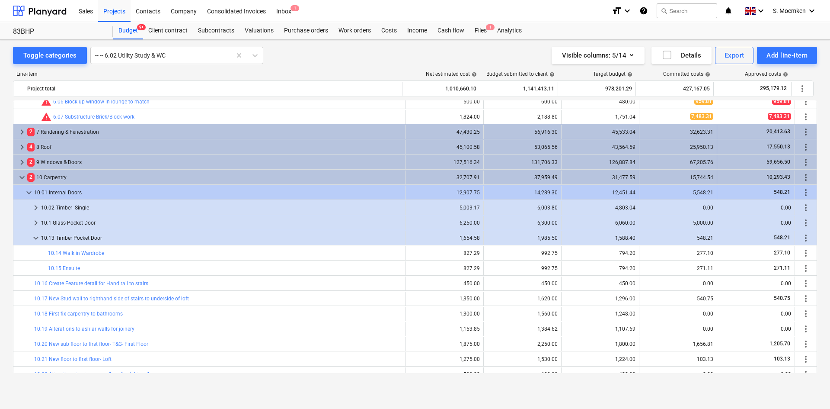
scroll to position [173, 0]
click at [36, 239] on span "keyboard_arrow_down" at bounding box center [36, 238] width 10 height 10
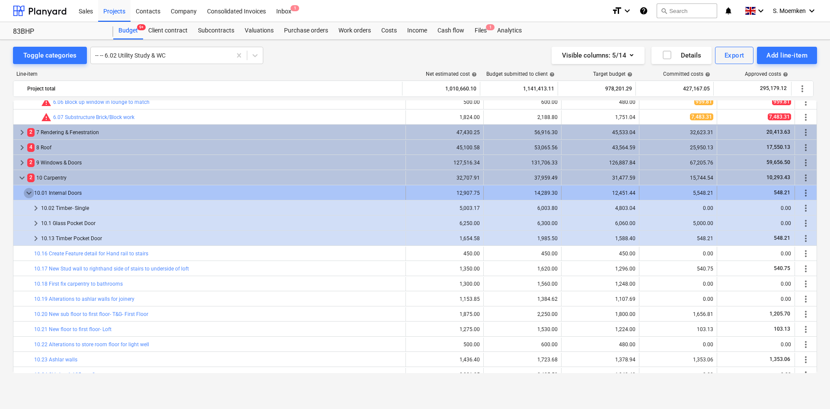
click at [30, 192] on span "keyboard_arrow_down" at bounding box center [29, 193] width 10 height 10
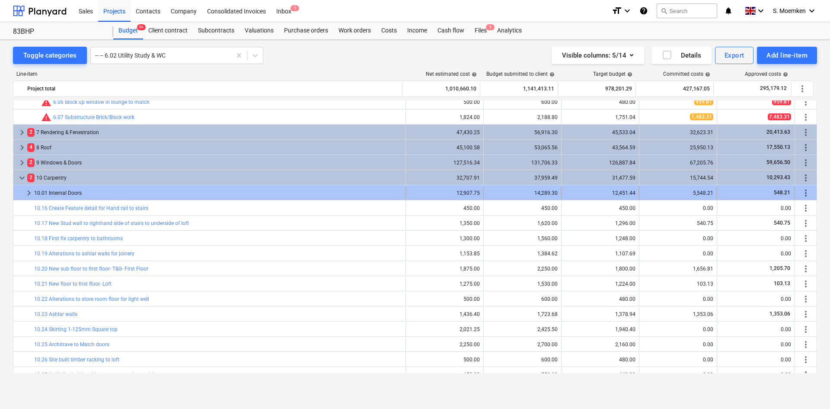
click at [29, 195] on span "keyboard_arrow_right" at bounding box center [29, 193] width 10 height 10
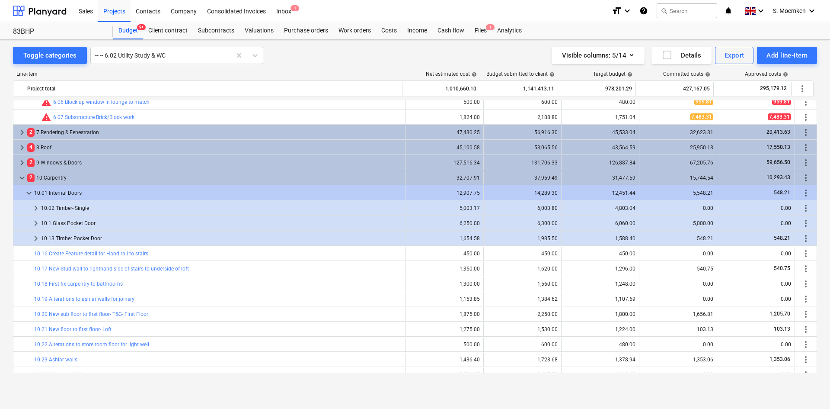
click at [29, 195] on span "keyboard_arrow_down" at bounding box center [29, 193] width 10 height 10
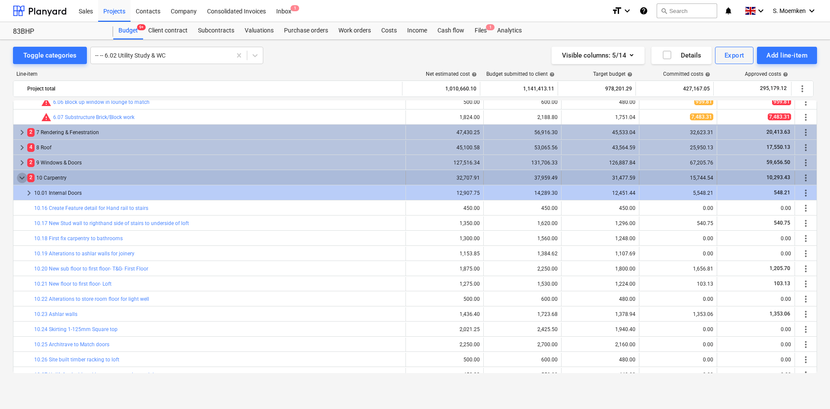
click at [20, 176] on span "keyboard_arrow_down" at bounding box center [22, 178] width 10 height 10
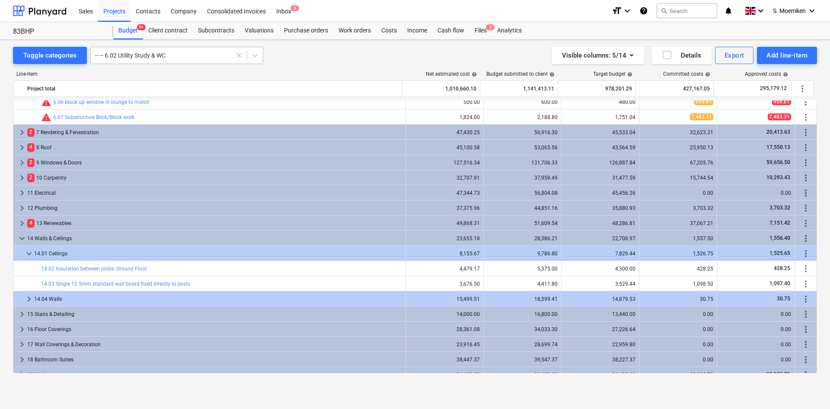
click at [177, 56] on div at bounding box center [161, 55] width 132 height 9
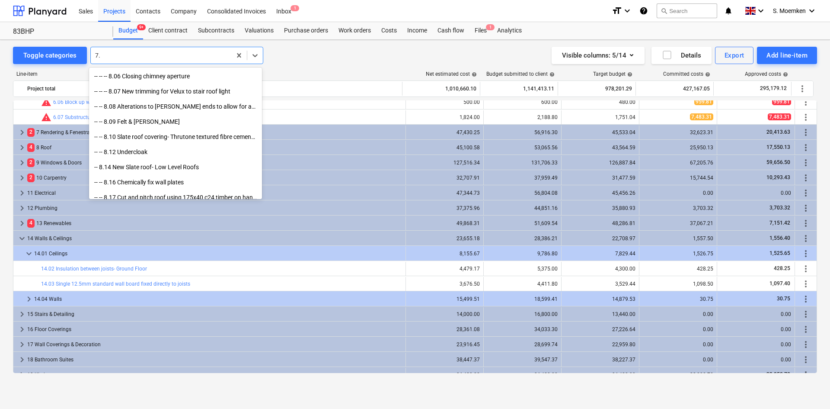
scroll to position [188, 0]
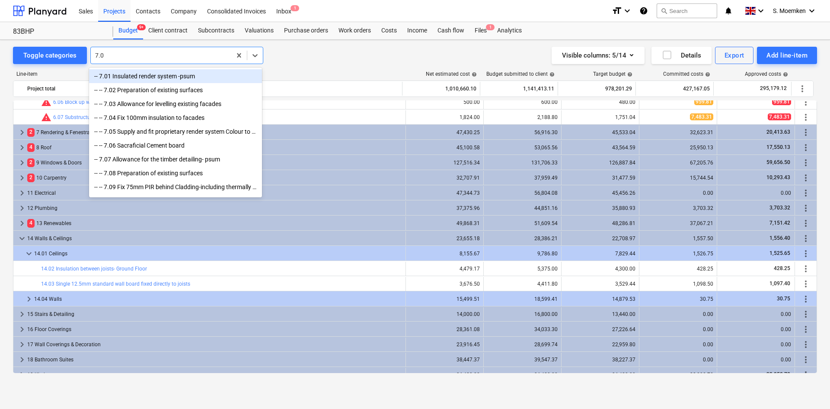
type input "7.04"
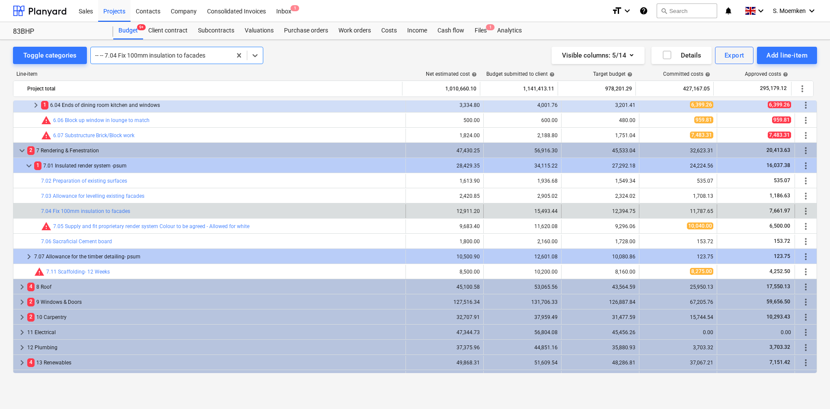
scroll to position [128, 0]
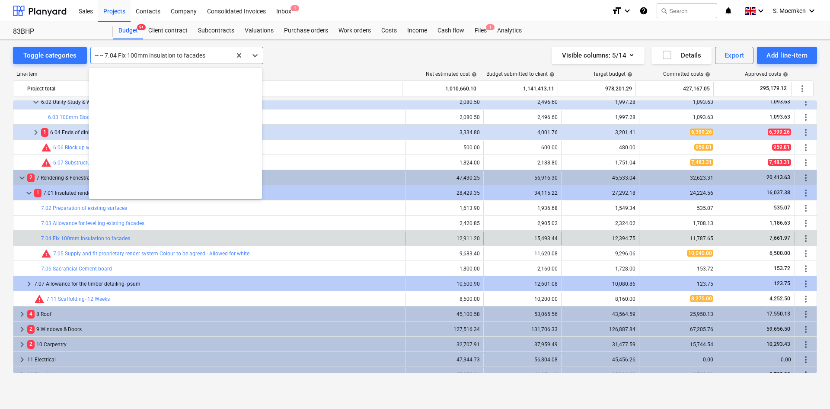
click at [209, 54] on div at bounding box center [161, 55] width 132 height 9
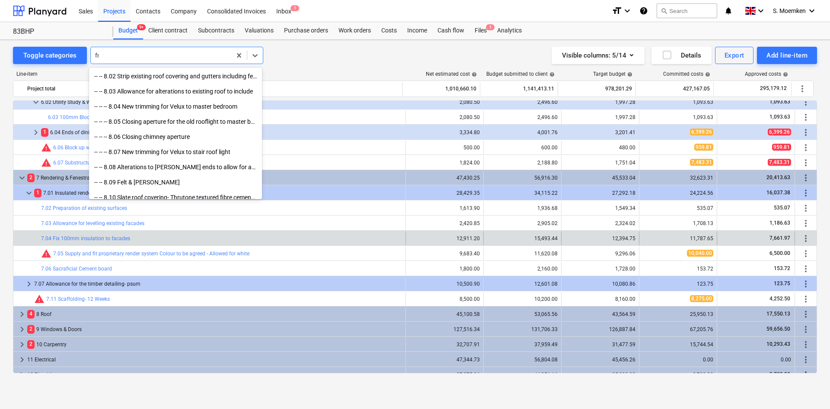
scroll to position [218, 0]
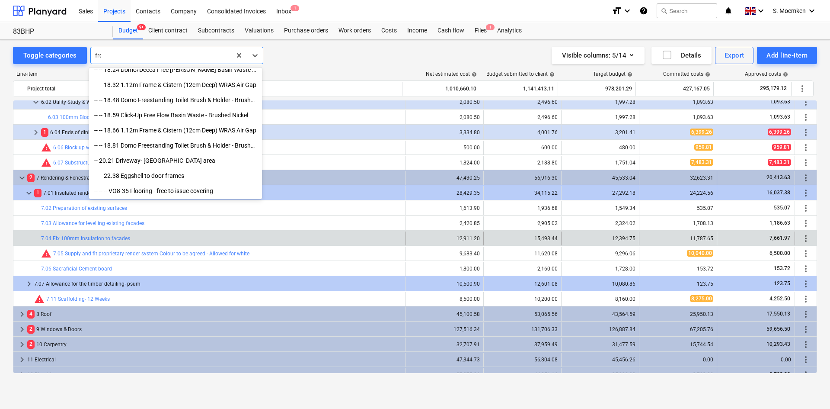
type input "fron"
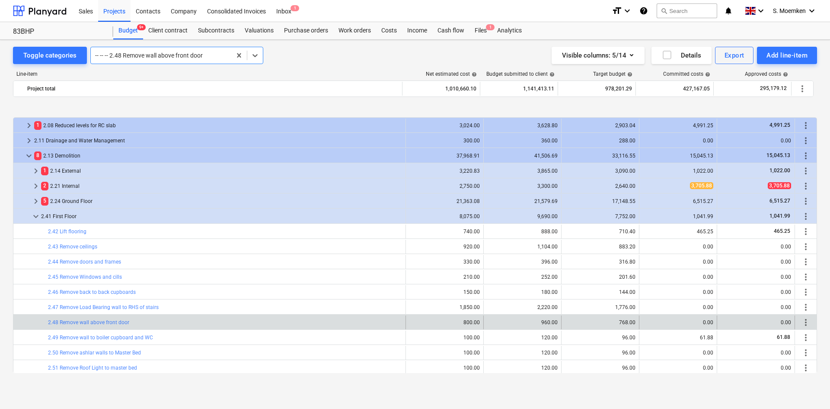
scroll to position [115, 0]
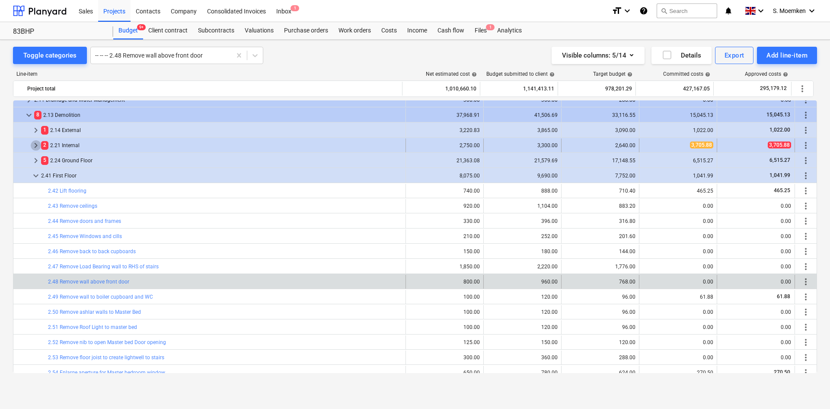
click at [35, 145] on span "keyboard_arrow_right" at bounding box center [36, 145] width 10 height 10
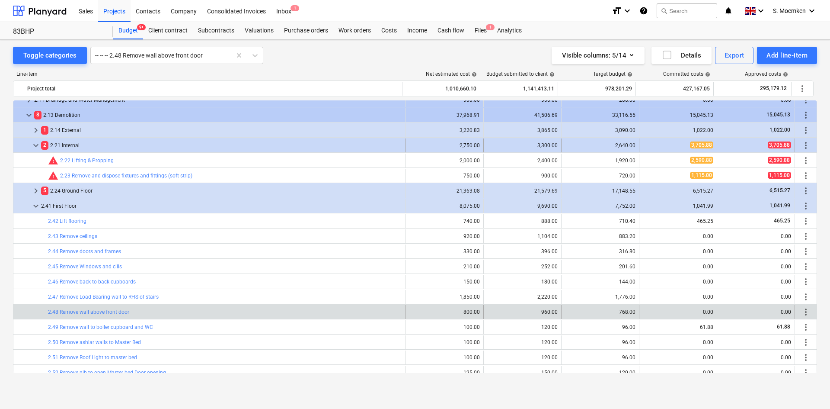
click at [33, 144] on span "keyboard_arrow_down" at bounding box center [36, 145] width 10 height 10
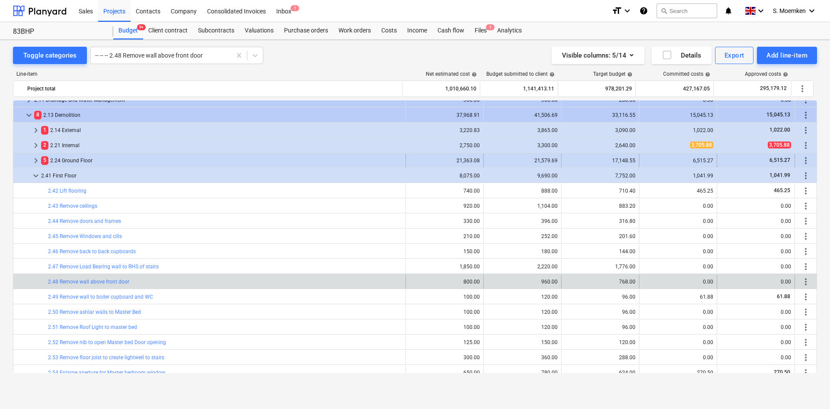
click at [34, 160] on span "keyboard_arrow_right" at bounding box center [36, 160] width 10 height 10
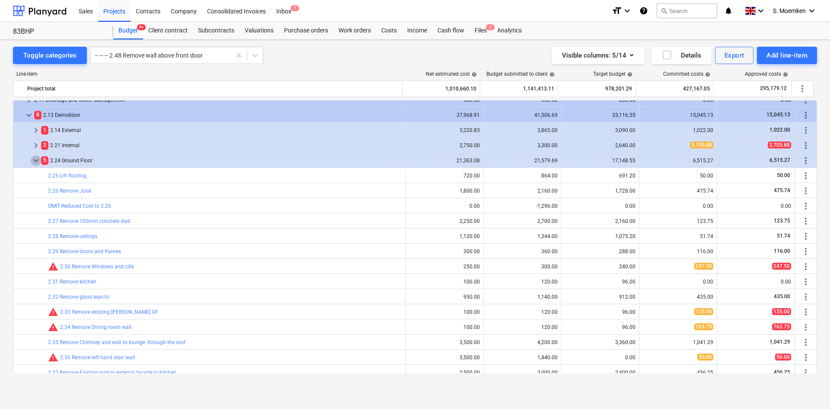
click at [34, 160] on span "keyboard_arrow_down" at bounding box center [36, 160] width 10 height 10
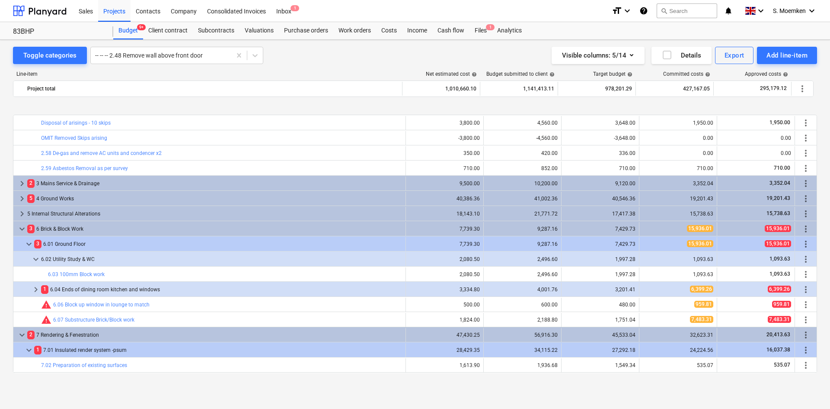
scroll to position [461, 0]
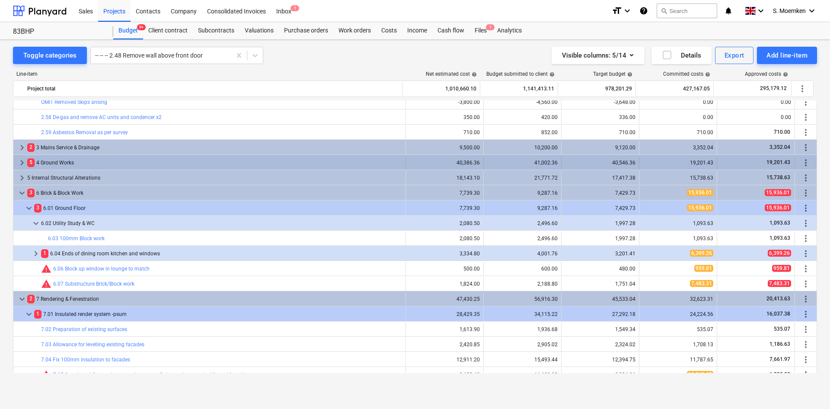
click at [22, 160] on span "keyboard_arrow_right" at bounding box center [22, 162] width 10 height 10
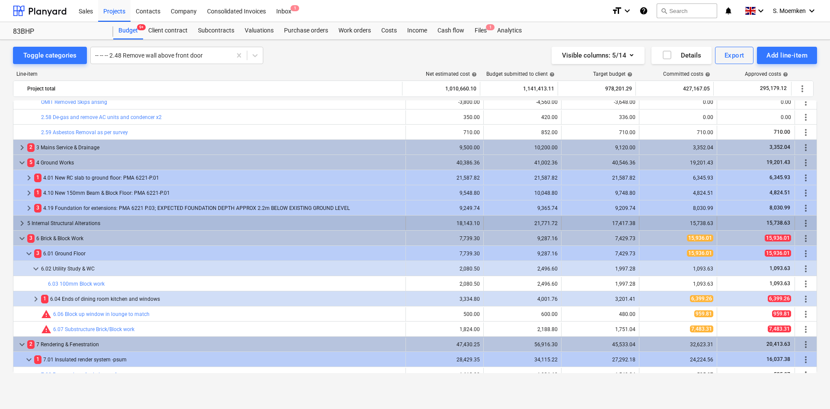
click at [23, 220] on span "keyboard_arrow_right" at bounding box center [22, 223] width 10 height 10
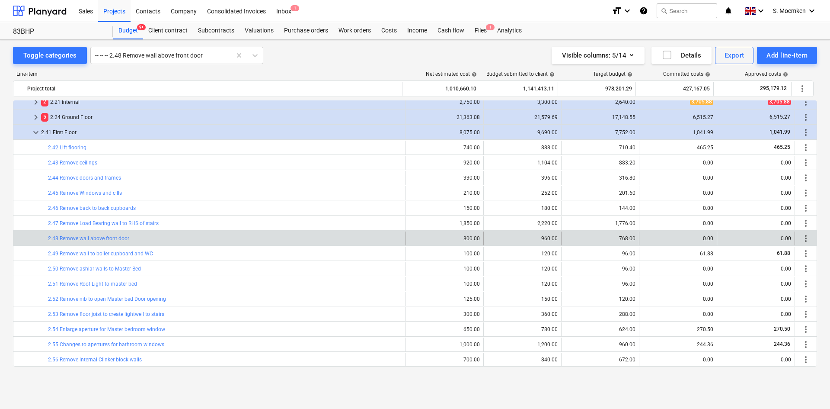
scroll to position [115, 0]
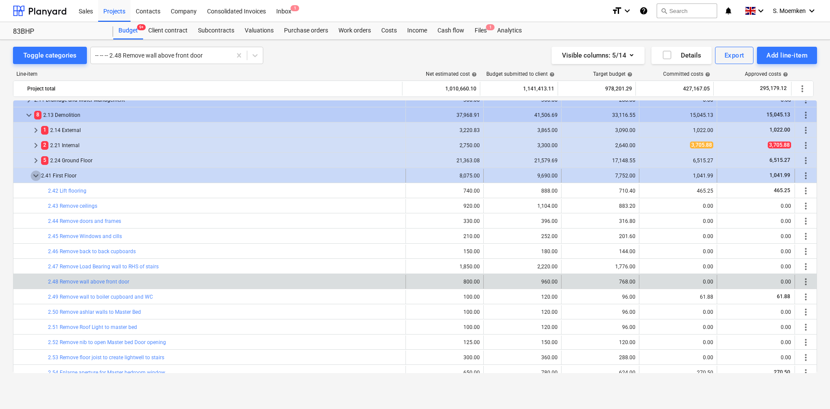
click at [35, 173] on span "keyboard_arrow_down" at bounding box center [36, 175] width 10 height 10
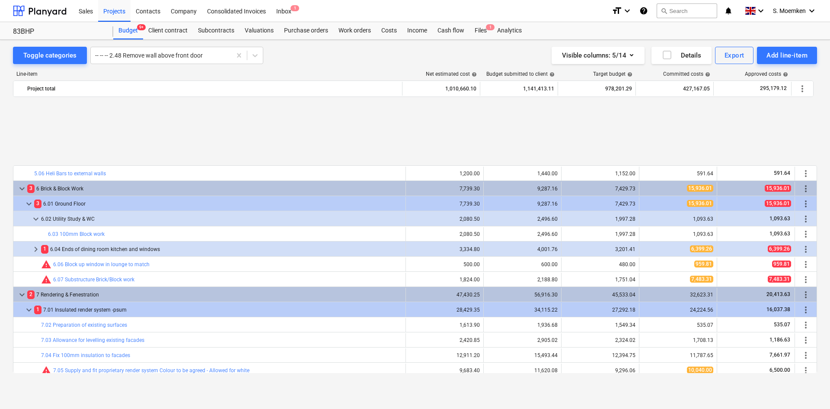
scroll to position [461, 0]
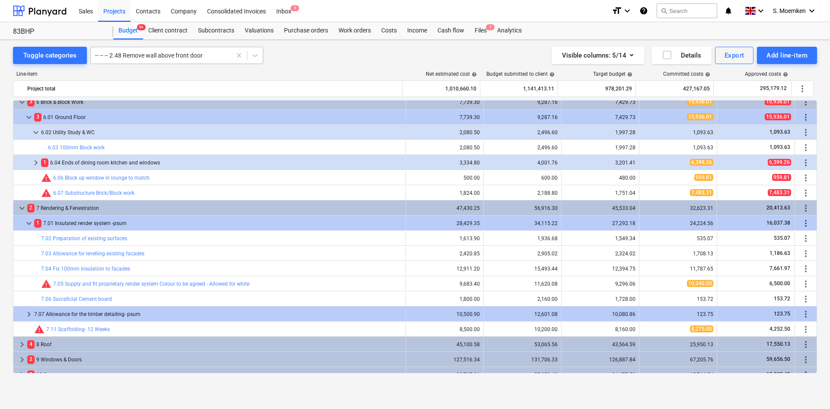
click at [145, 54] on div at bounding box center [161, 55] width 132 height 9
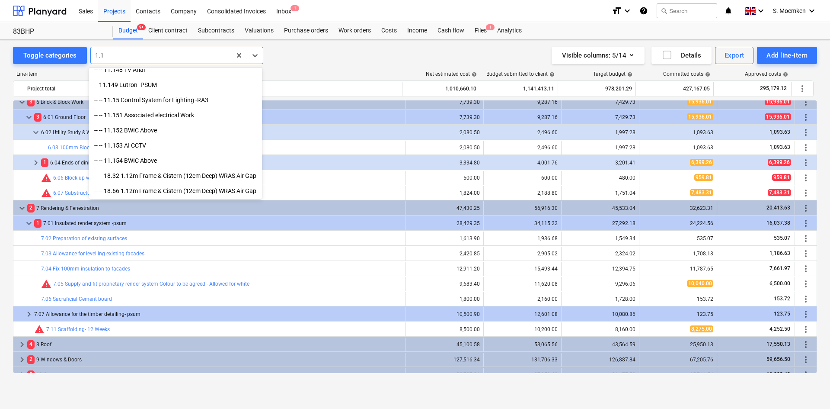
scroll to position [915, 0]
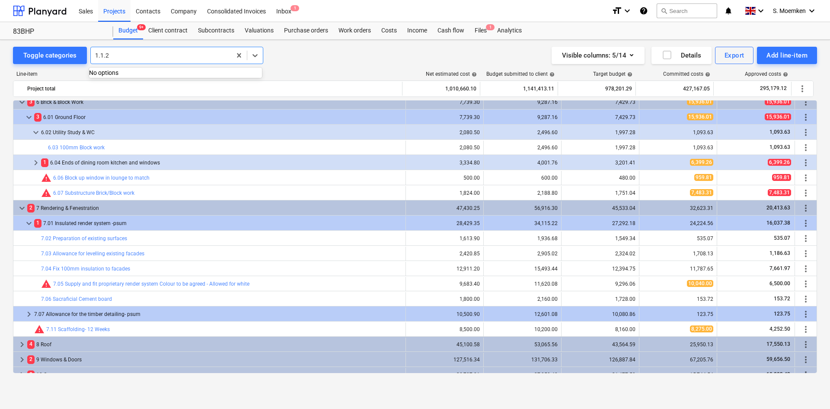
type input "1.1.2"
click at [116, 8] on div "Projects" at bounding box center [114, 11] width 32 height 22
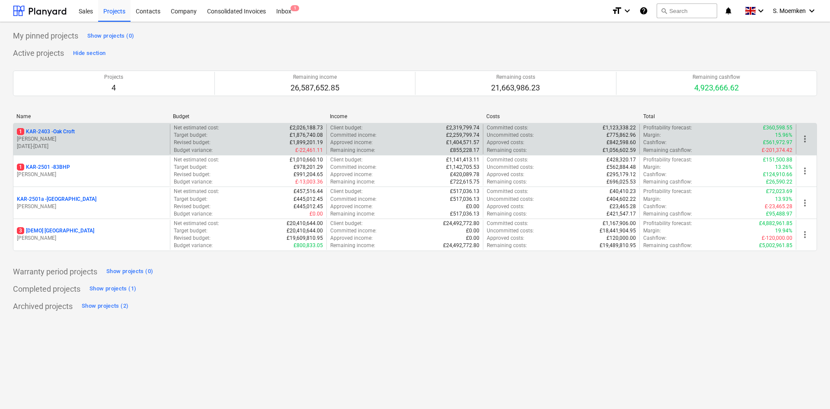
click at [69, 139] on p "[PERSON_NAME]" at bounding box center [92, 138] width 150 height 7
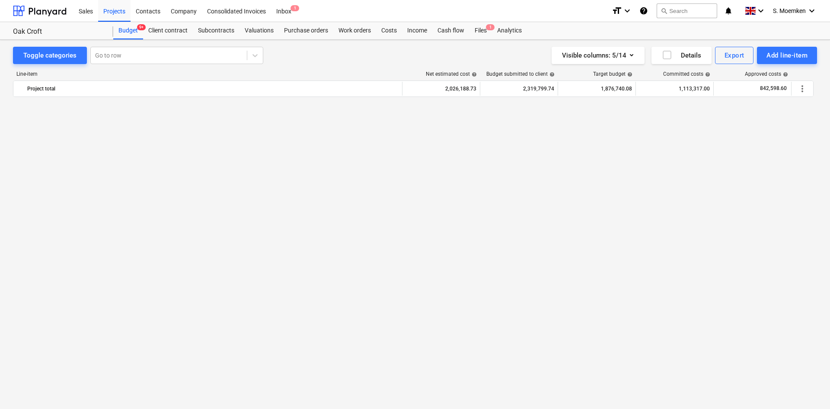
scroll to position [1241, 0]
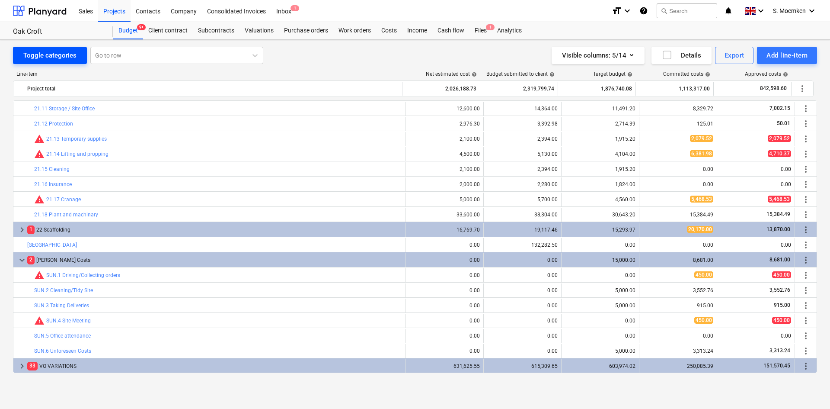
click at [38, 52] on div "Toggle categories" at bounding box center [49, 55] width 53 height 11
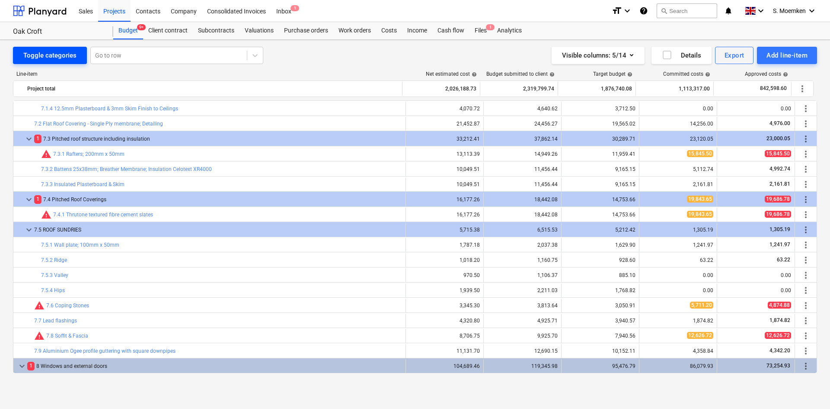
click at [38, 52] on div "Toggle categories" at bounding box center [49, 55] width 53 height 11
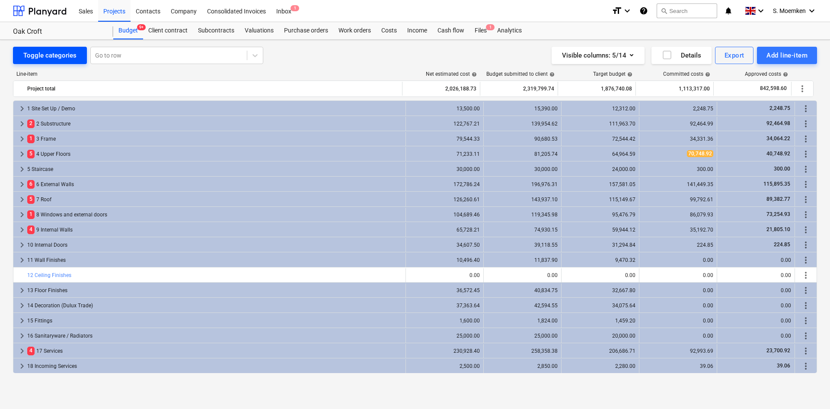
scroll to position [106, 0]
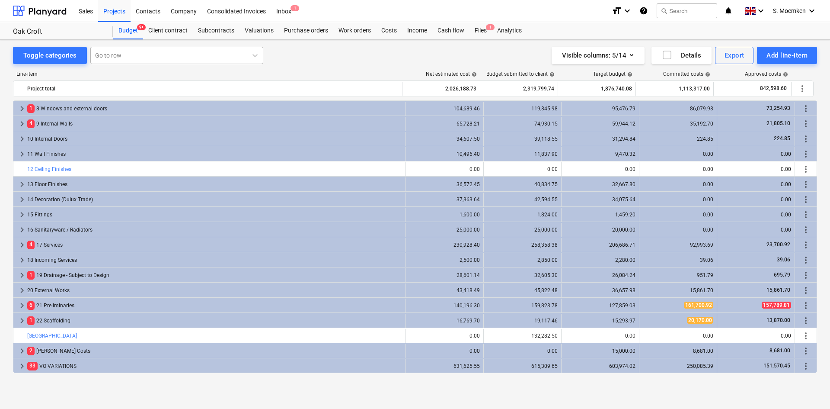
click at [136, 54] on div at bounding box center [168, 55] width 147 height 9
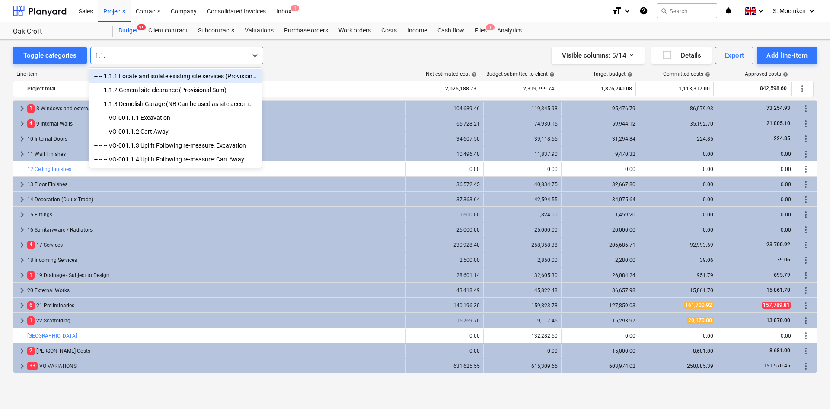
type input "1.1.2"
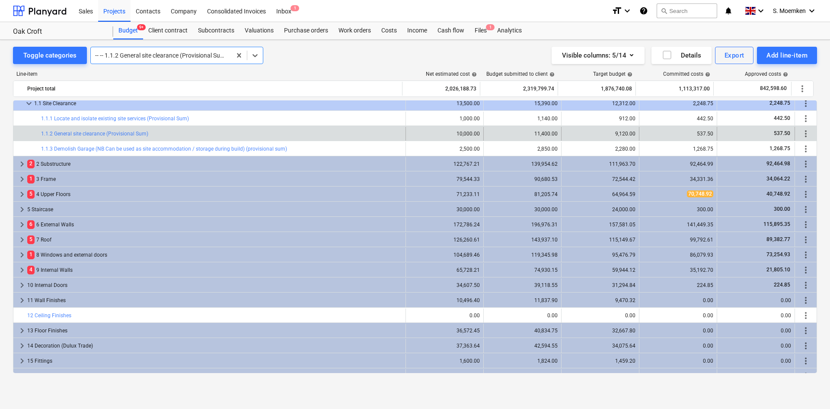
scroll to position [0, 0]
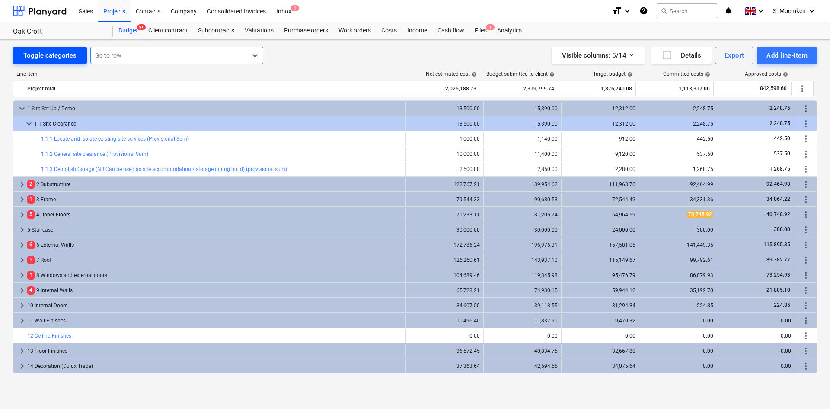
click at [35, 52] on div "Toggle categories" at bounding box center [49, 55] width 53 height 11
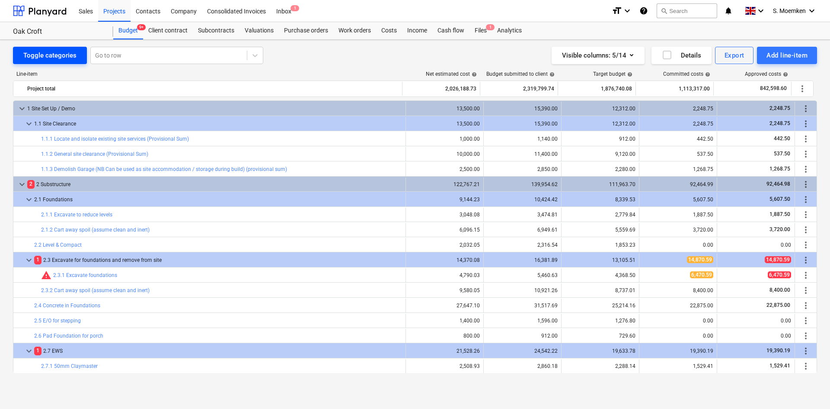
click at [38, 52] on div "Toggle categories" at bounding box center [49, 55] width 53 height 11
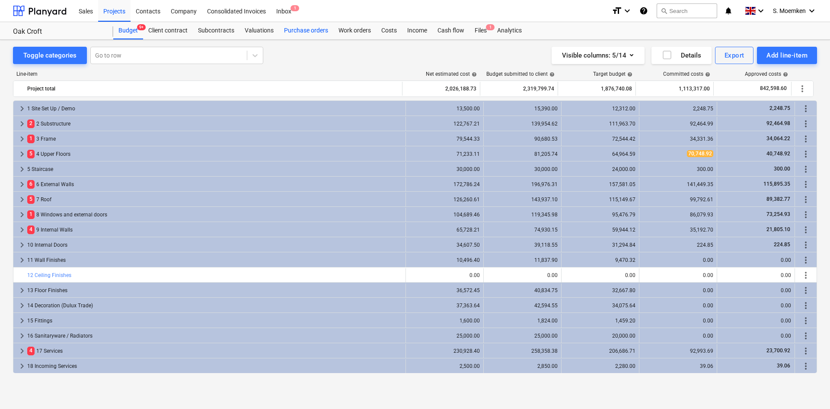
click at [306, 32] on div "Purchase orders" at bounding box center [306, 30] width 54 height 17
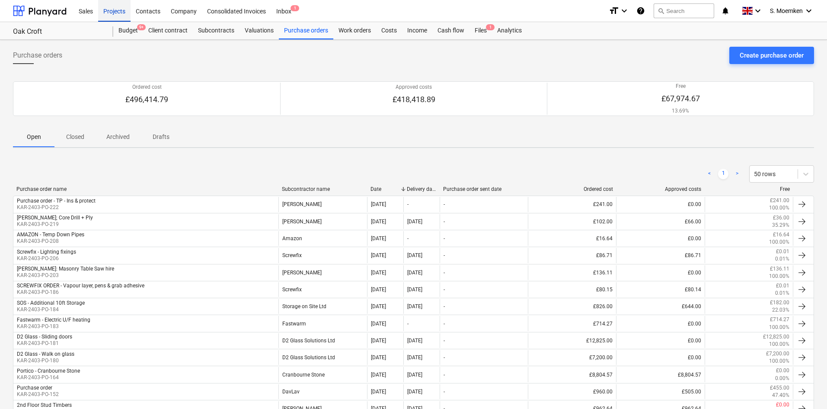
click at [117, 10] on div "Projects" at bounding box center [114, 11] width 32 height 22
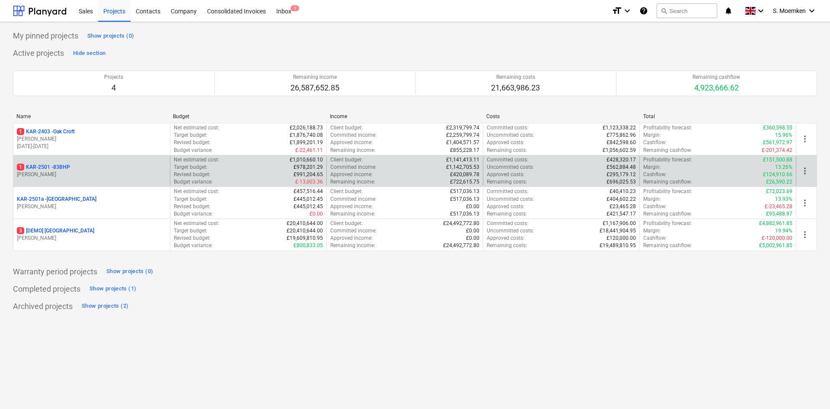
click at [73, 171] on p "[PERSON_NAME]" at bounding box center [92, 174] width 150 height 7
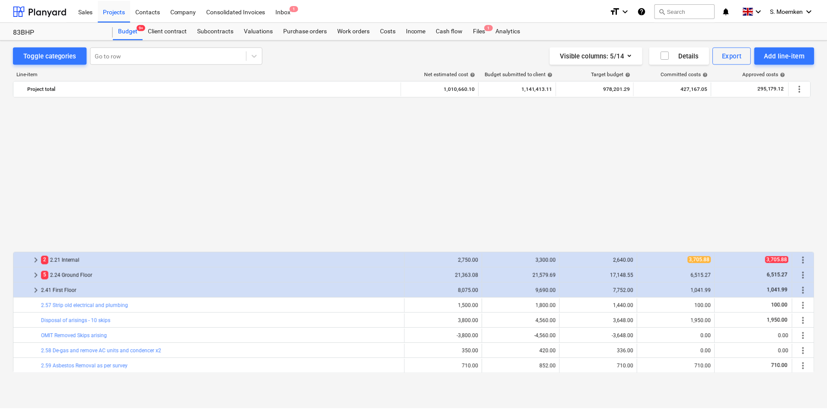
scroll to position [461, 0]
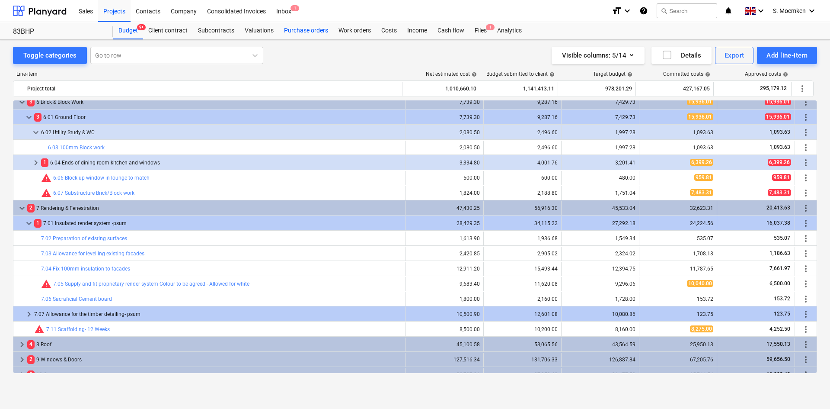
click at [311, 29] on div "Purchase orders" at bounding box center [306, 30] width 54 height 17
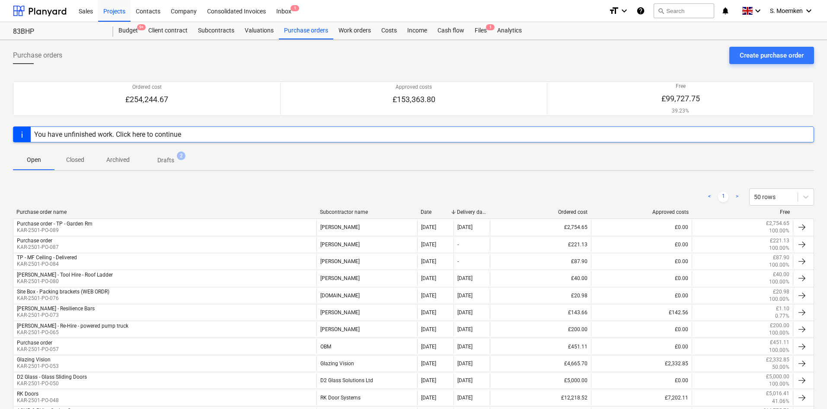
click at [170, 156] on p "Drafts" at bounding box center [165, 160] width 17 height 9
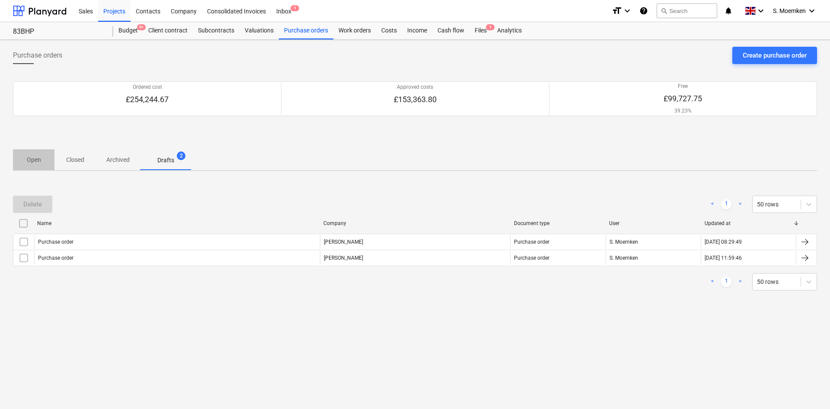
click at [39, 155] on p "Open" at bounding box center [33, 159] width 21 height 9
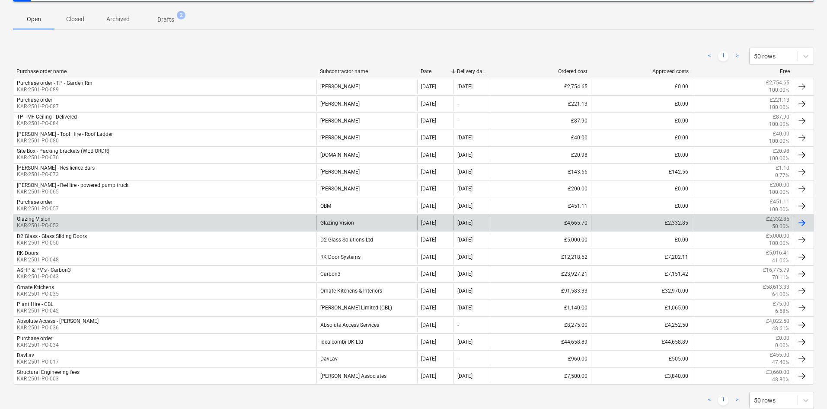
scroll to position [165, 0]
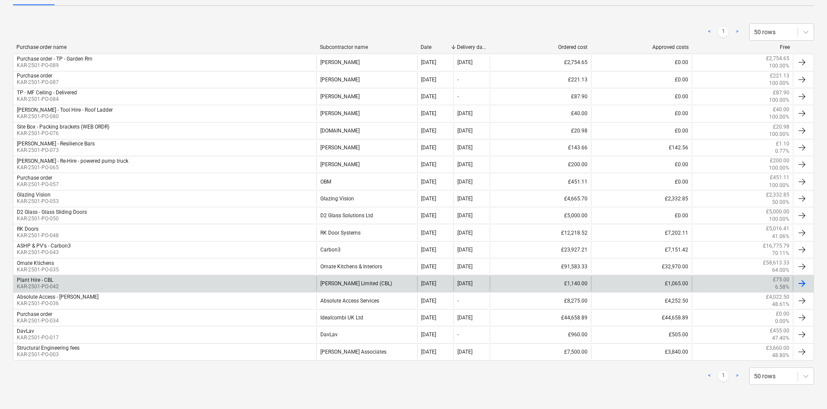
click at [69, 281] on div "Plant Hire - CBL KAR-2501-PO-042" at bounding box center [164, 283] width 303 height 15
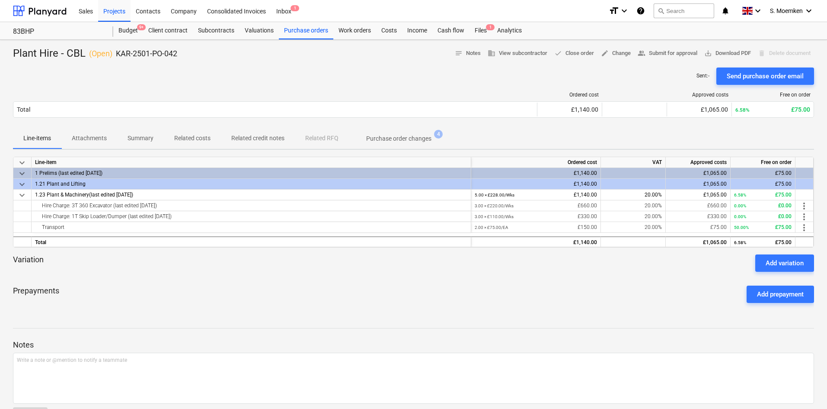
click at [268, 76] on div "Sent : - Send purchase order email" at bounding box center [413, 75] width 801 height 17
click at [410, 139] on p "Purchase order changes" at bounding box center [398, 138] width 65 height 9
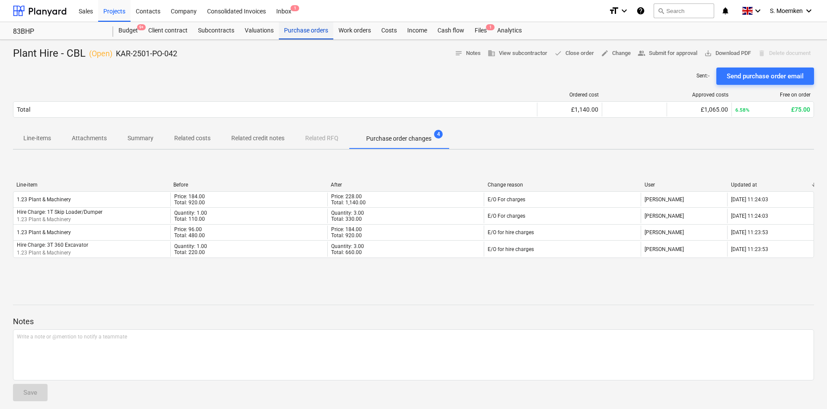
click at [294, 30] on div "Purchase orders" at bounding box center [306, 30] width 54 height 17
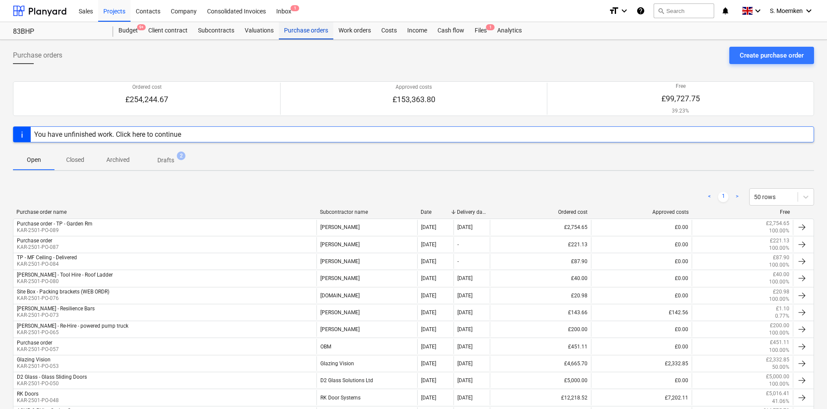
click at [304, 31] on div "Purchase orders" at bounding box center [306, 30] width 54 height 17
